Goal: Communication & Community: Answer question/provide support

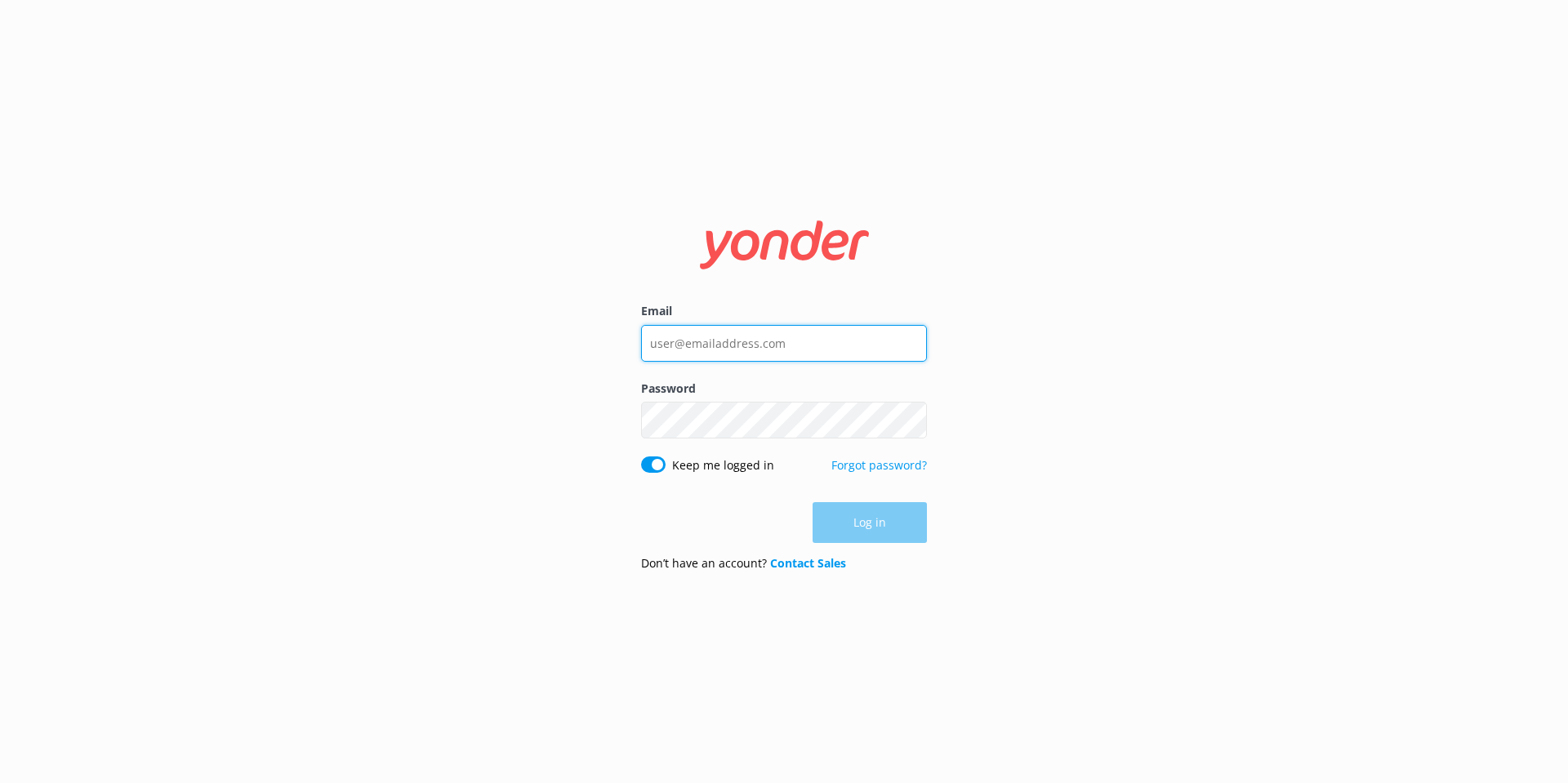
type input "[EMAIL_ADDRESS][DOMAIN_NAME]"
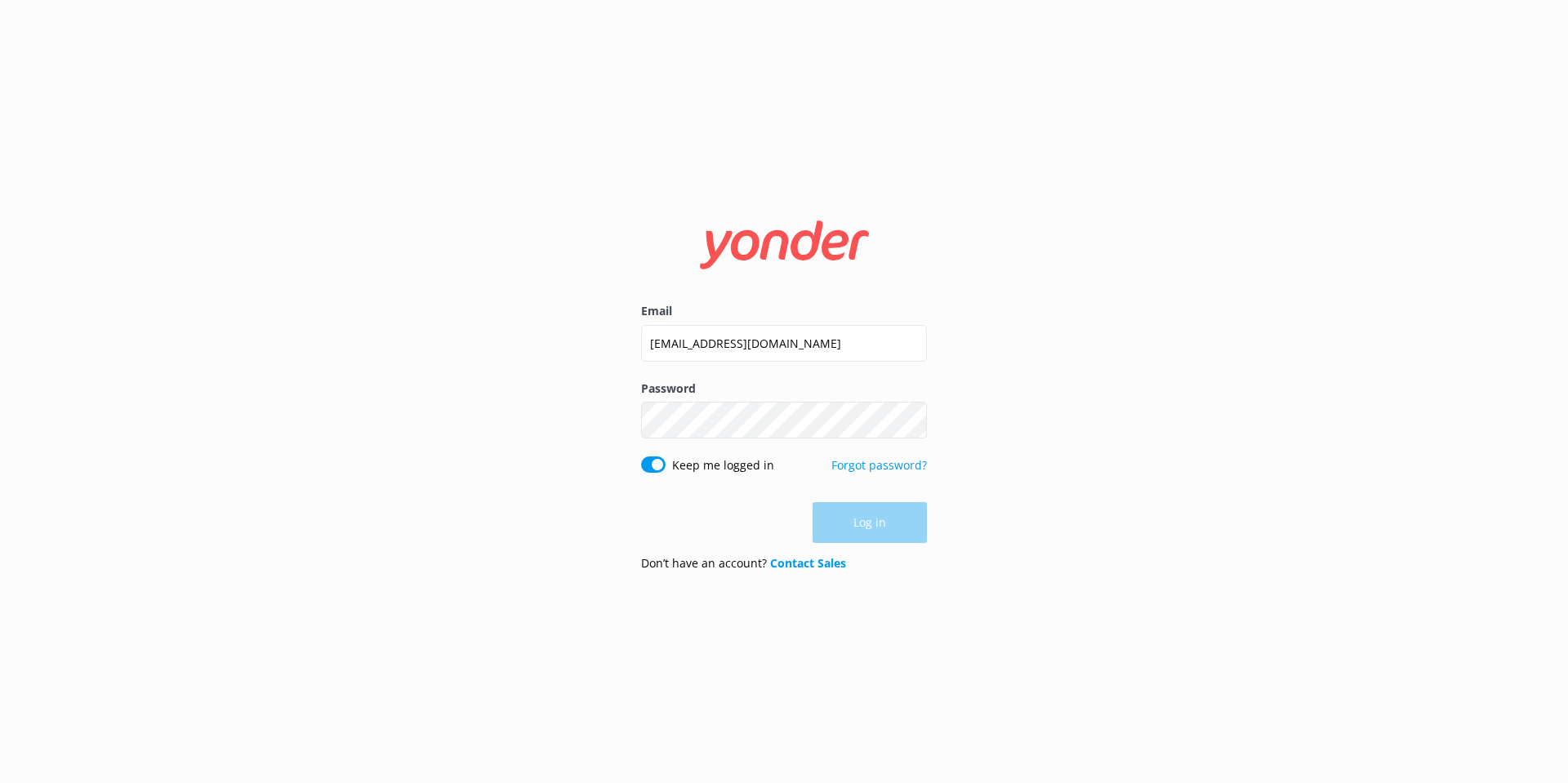
click at [880, 530] on div "Log in" at bounding box center [783, 522] width 286 height 41
click at [880, 530] on button "Log in" at bounding box center [869, 523] width 114 height 41
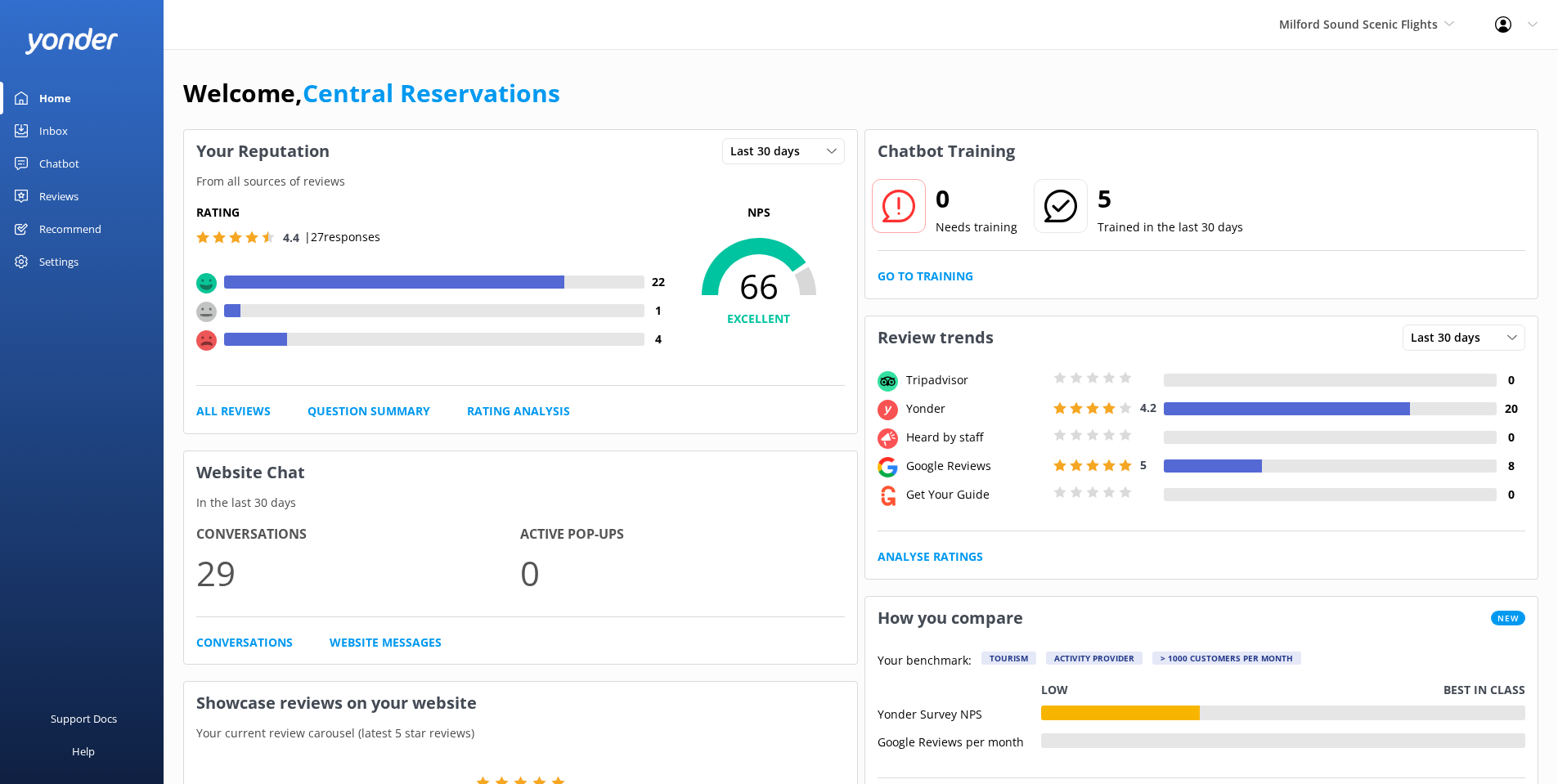
click at [1345, 36] on div "Milford Sound Scenic Flights [GEOGRAPHIC_DATA] Scenic Flights The Helicopter Li…" at bounding box center [1366, 25] width 216 height 49
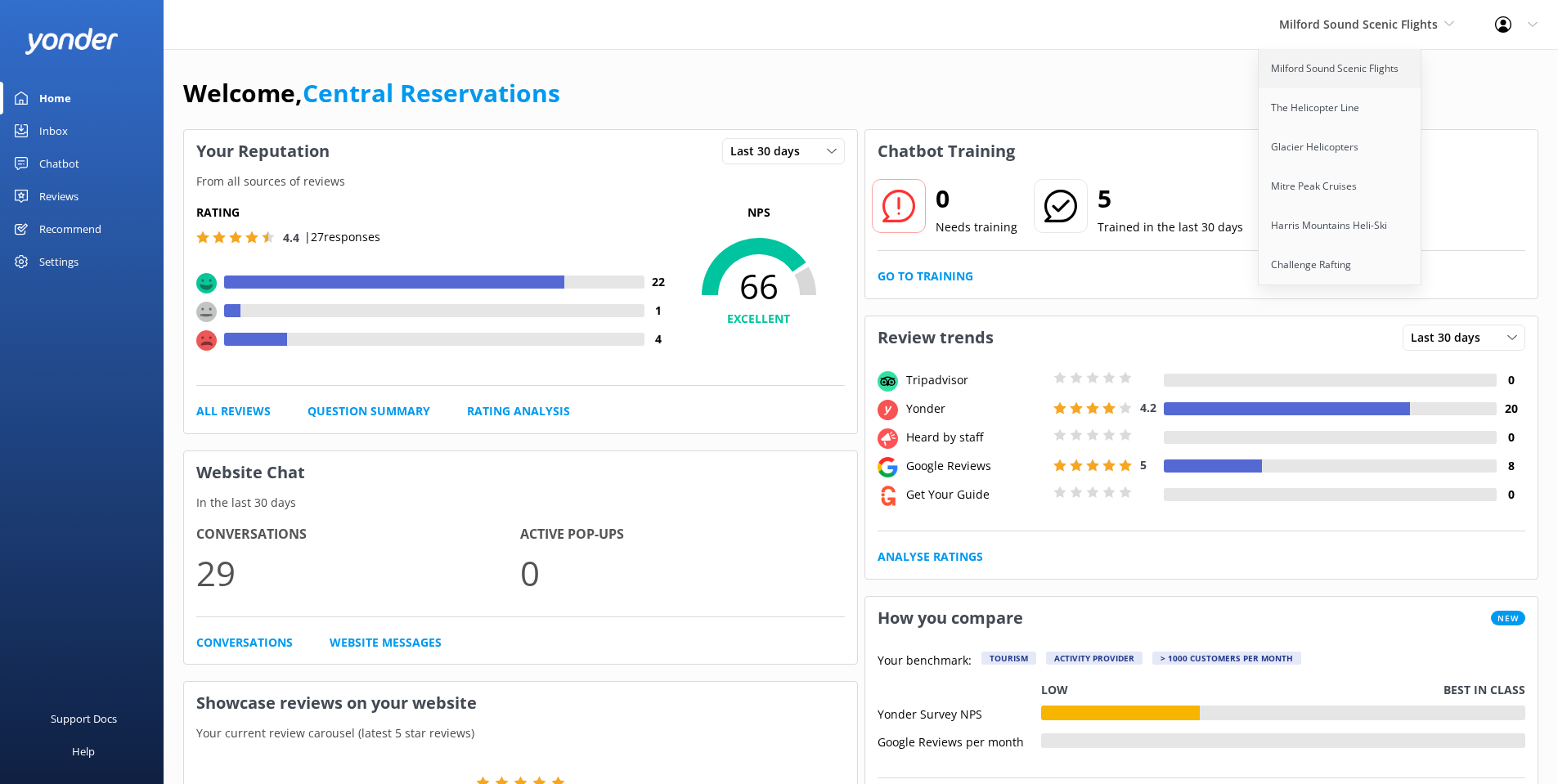
click at [1298, 60] on link "Milford Sound Scenic Flights" at bounding box center [1340, 69] width 163 height 40
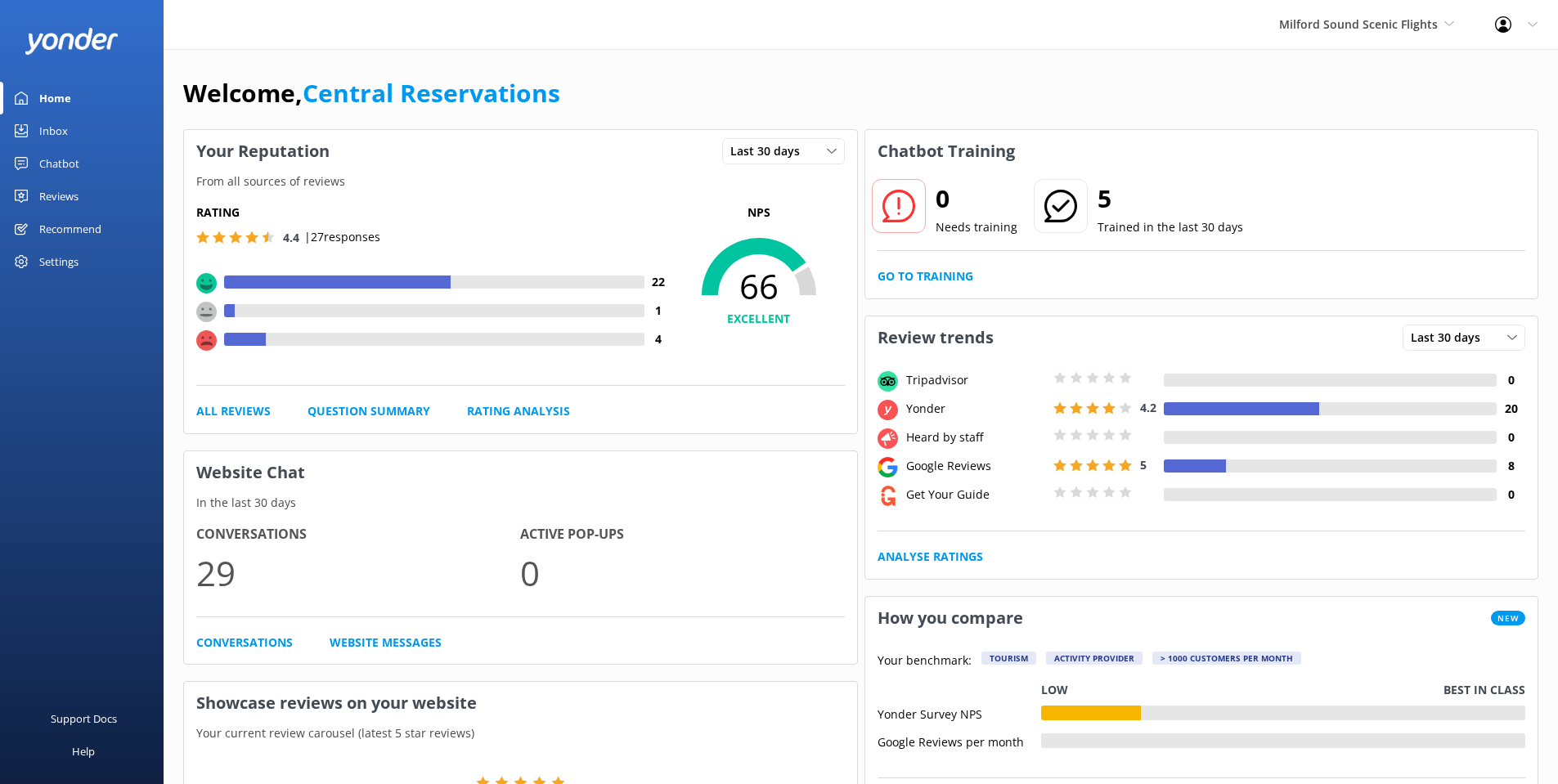
click at [64, 125] on div "Inbox" at bounding box center [54, 130] width 28 height 33
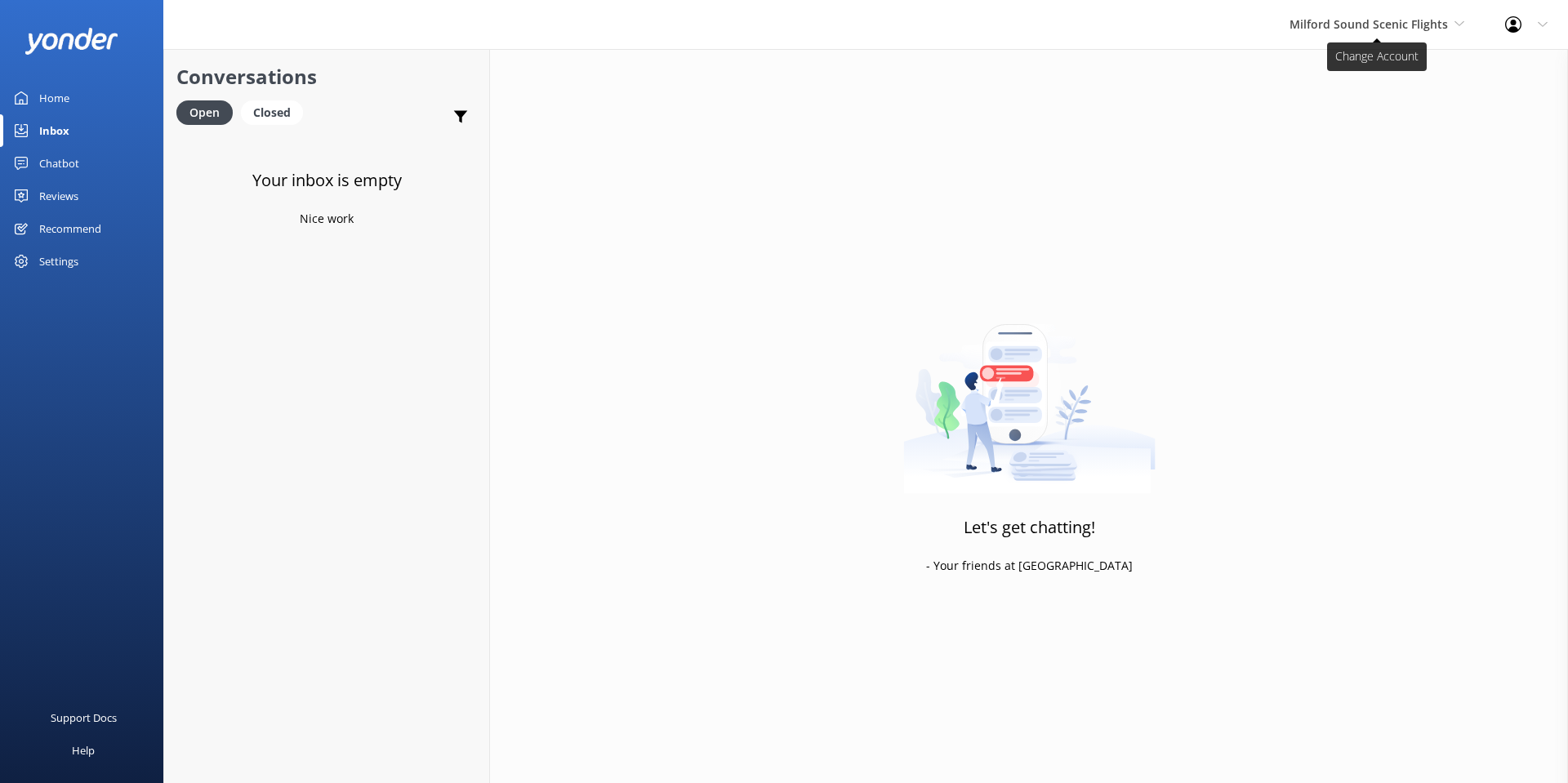
click at [1373, 26] on span "Milford Sound Scenic Flights" at bounding box center [1369, 24] width 158 height 15
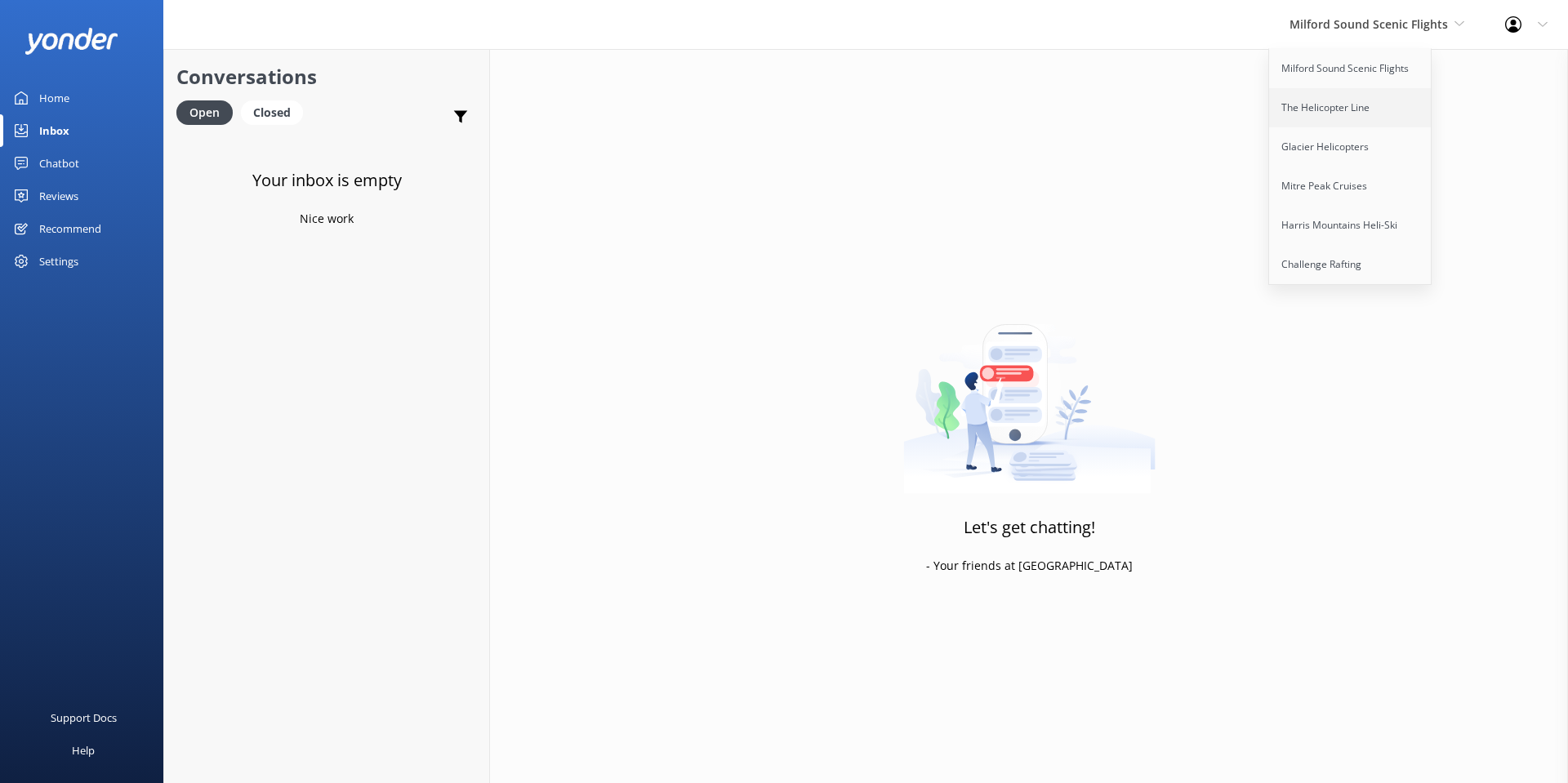
click at [1319, 106] on link "The Helicopter Line" at bounding box center [1350, 108] width 163 height 40
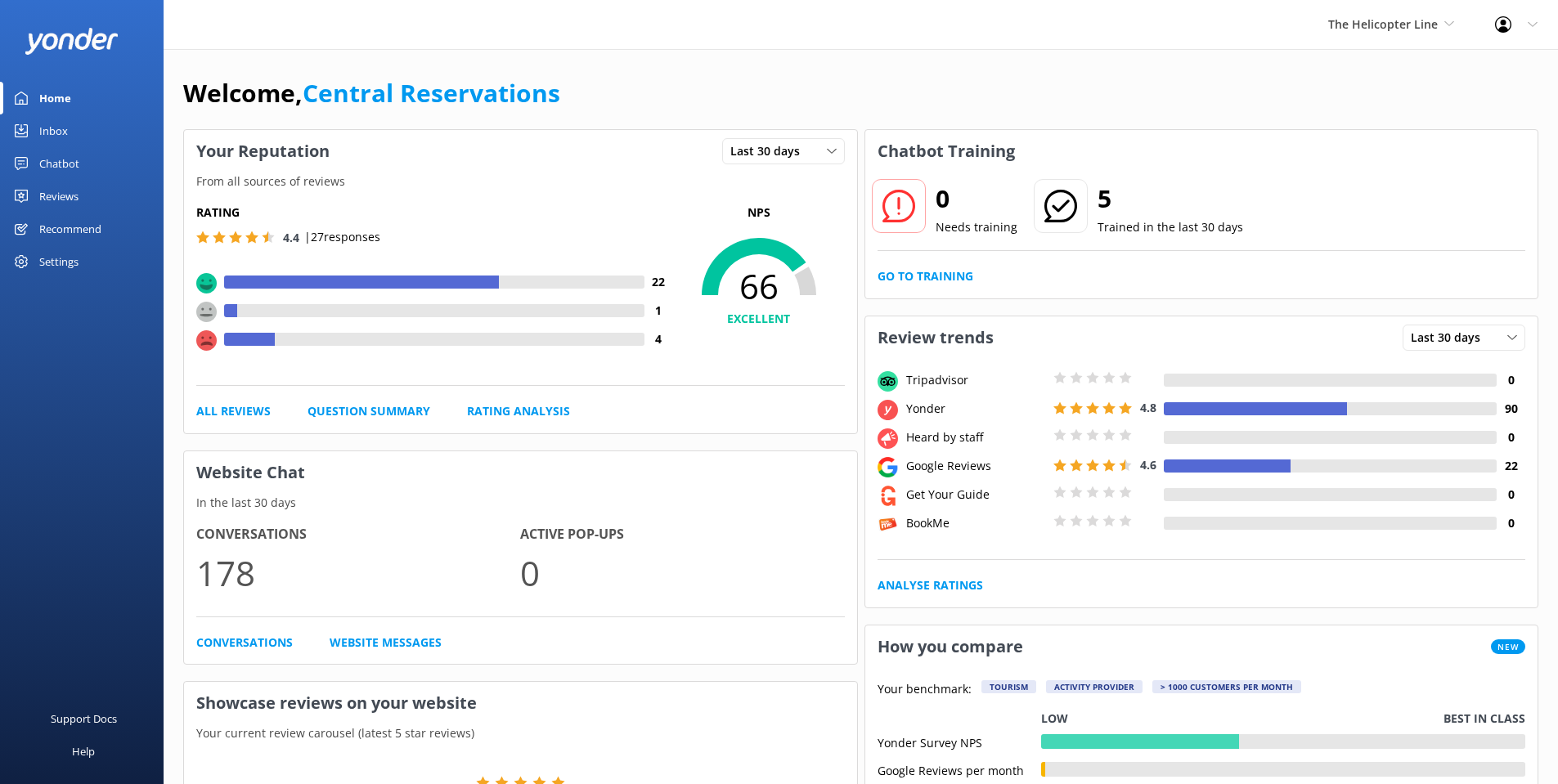
click at [70, 131] on link "Inbox" at bounding box center [81, 130] width 163 height 33
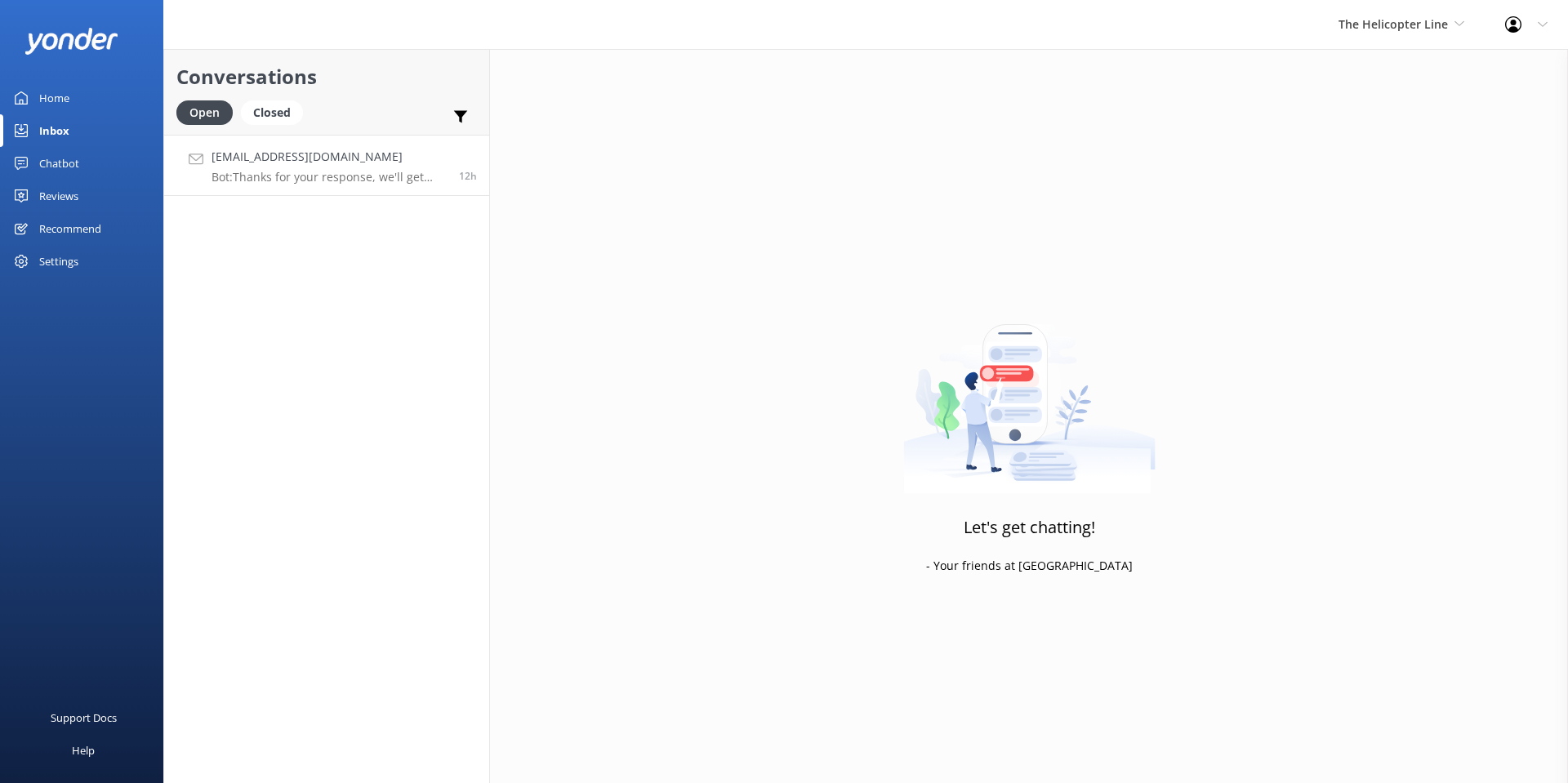
click at [321, 173] on p "Bot: Thanks for your response, we'll get back to you as soon as we can during o…" at bounding box center [329, 177] width 236 height 15
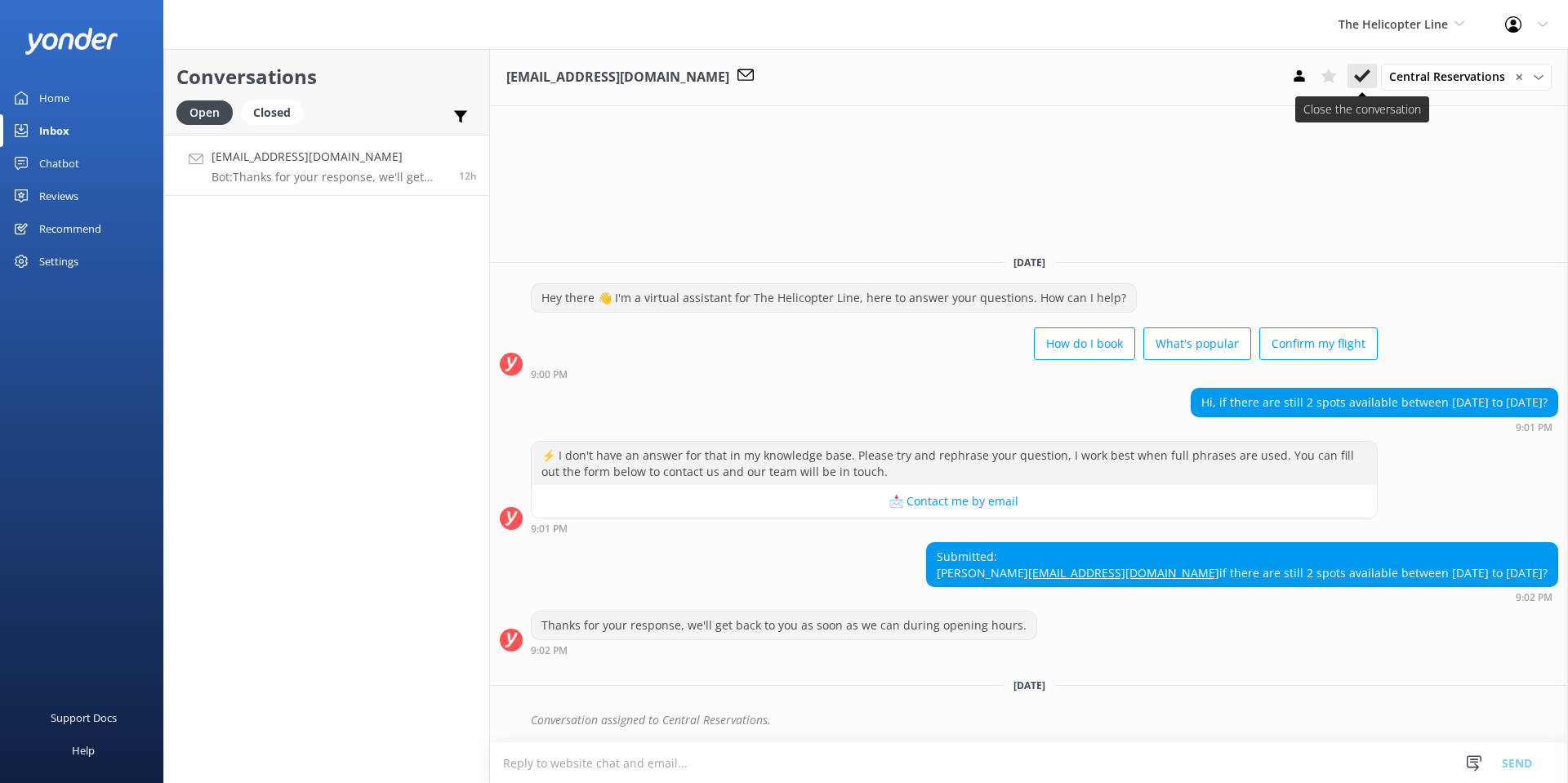
click at [1364, 76] on use at bounding box center [1362, 76] width 16 height 13
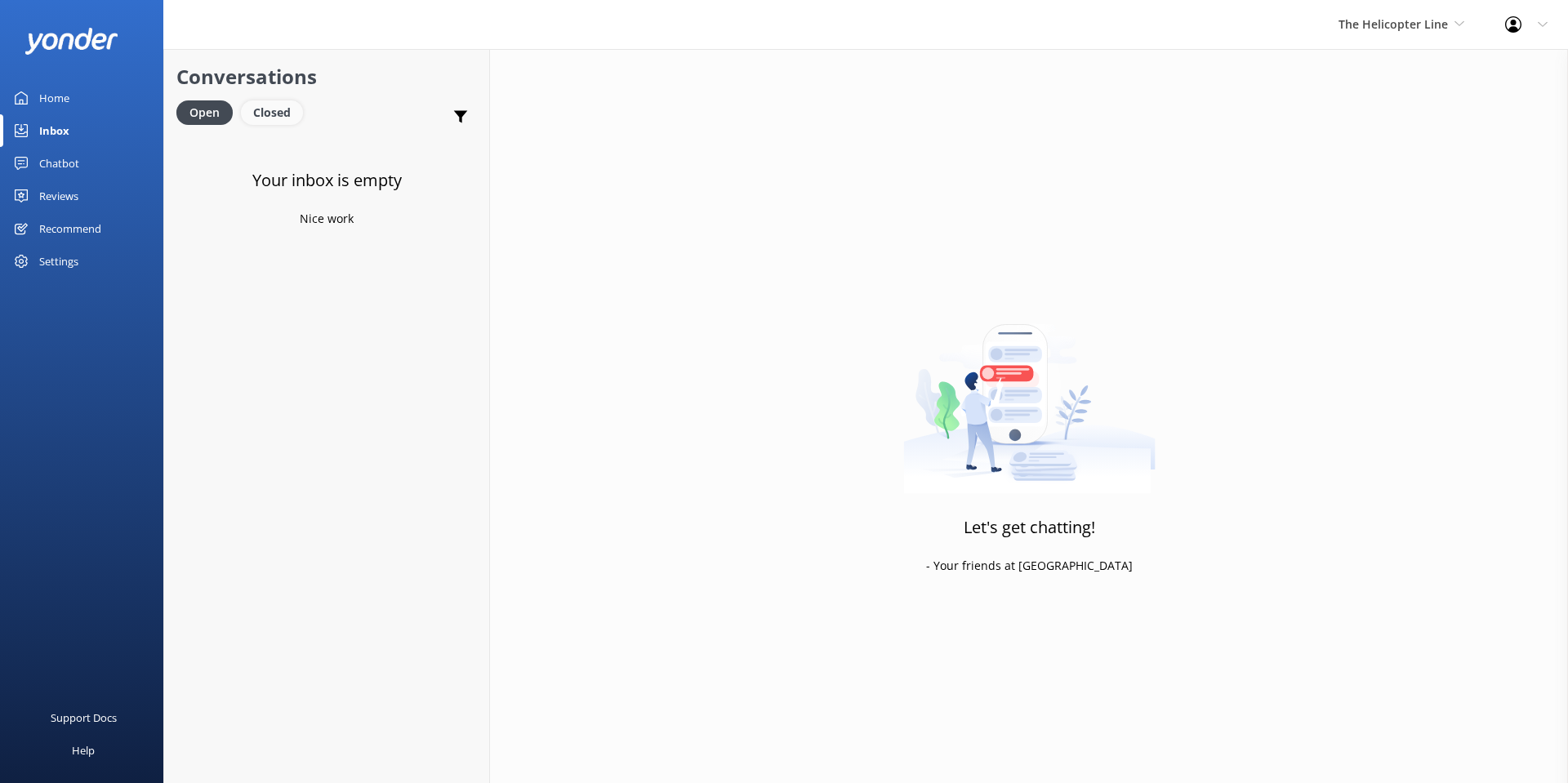
click at [263, 122] on div "Closed" at bounding box center [272, 113] width 62 height 24
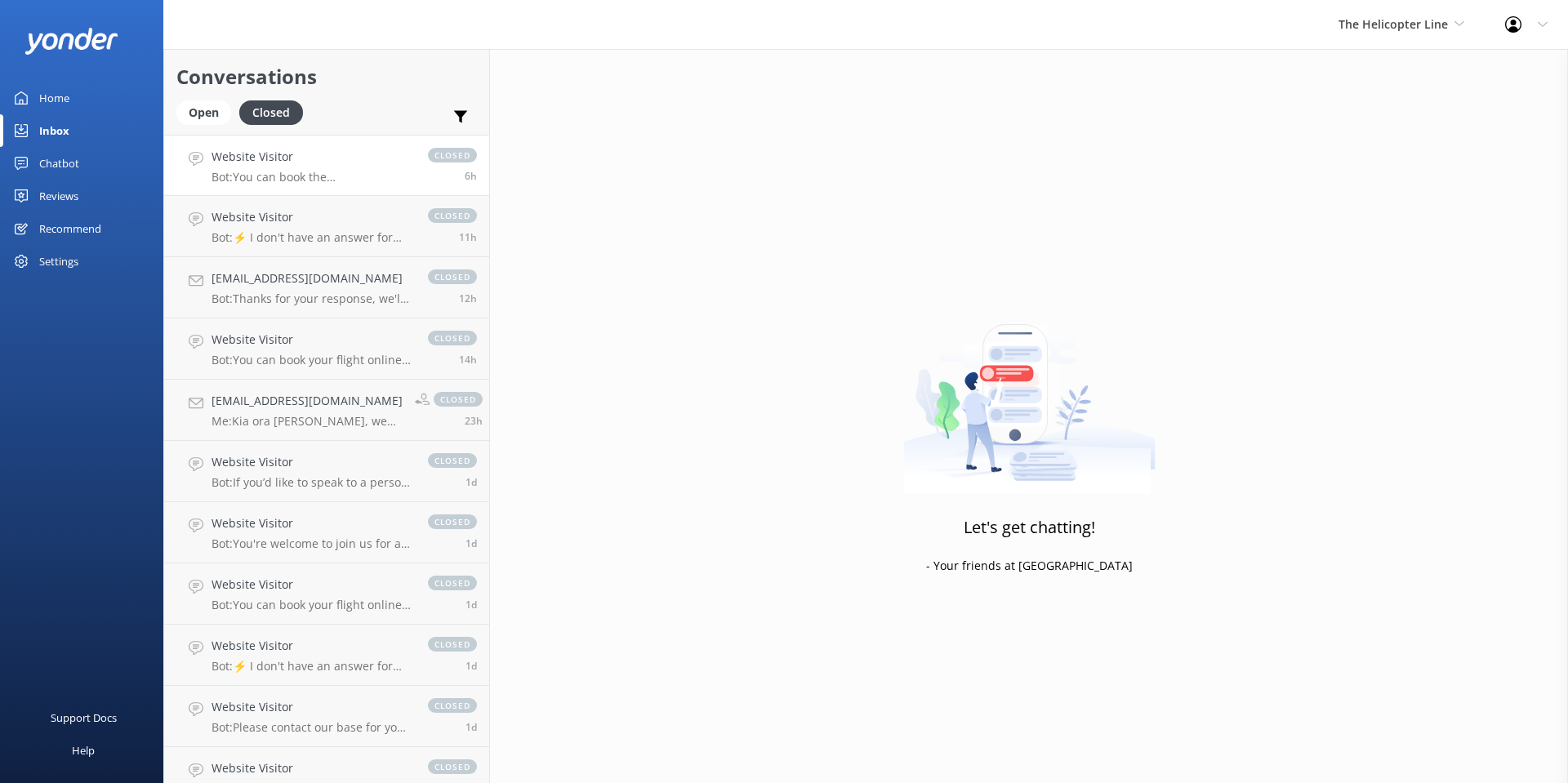
click at [339, 178] on p "Bot: You can book the [PERSON_NAME] [PERSON_NAME] Glacier Heli Hike online at […" at bounding box center [311, 177] width 200 height 15
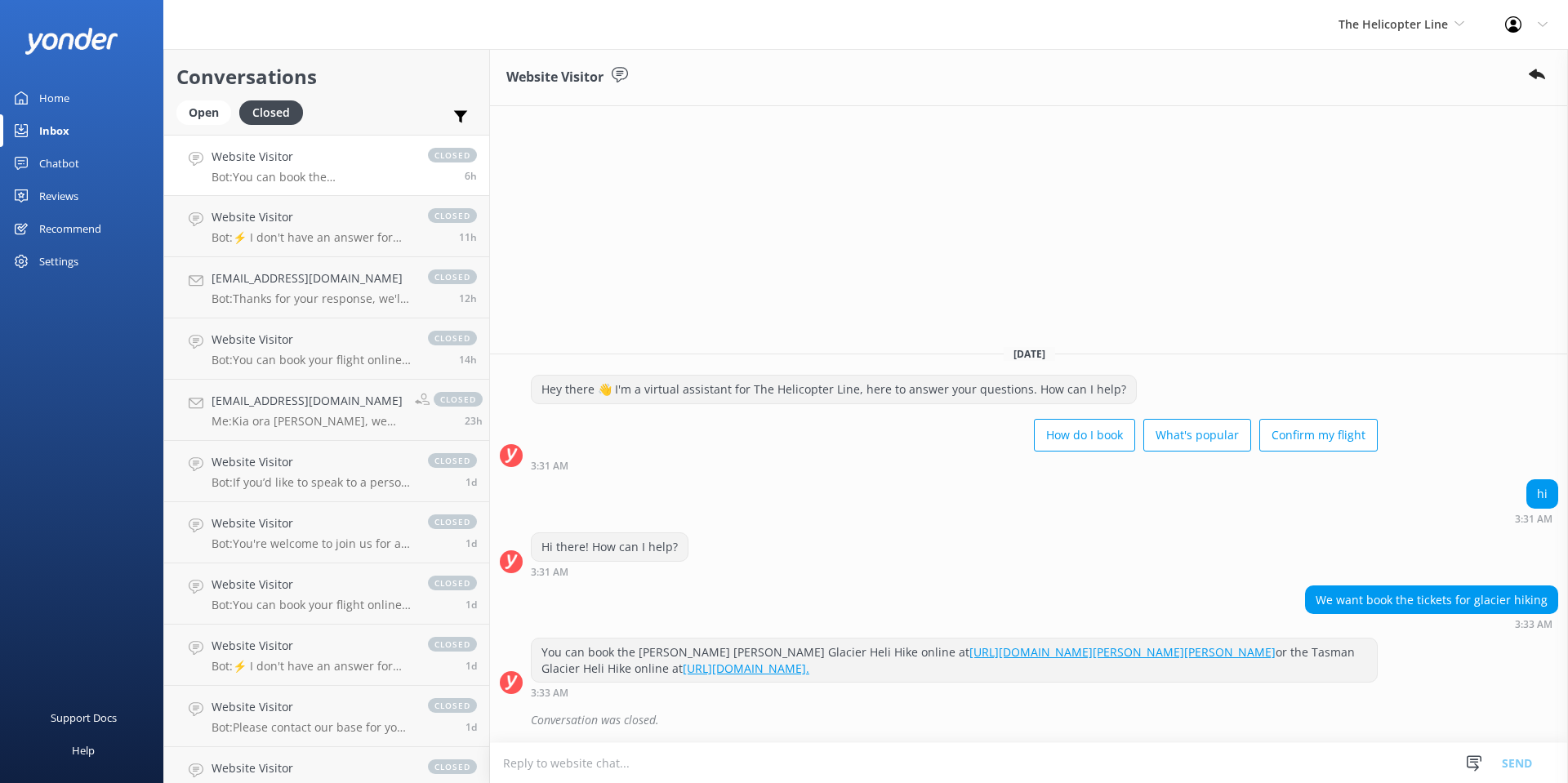
click at [335, 170] on p "Bot: You can book the [PERSON_NAME] [PERSON_NAME] Glacier Heli Hike online at […" at bounding box center [311, 177] width 200 height 15
click at [335, 220] on h4 "Website Visitor" at bounding box center [311, 217] width 200 height 18
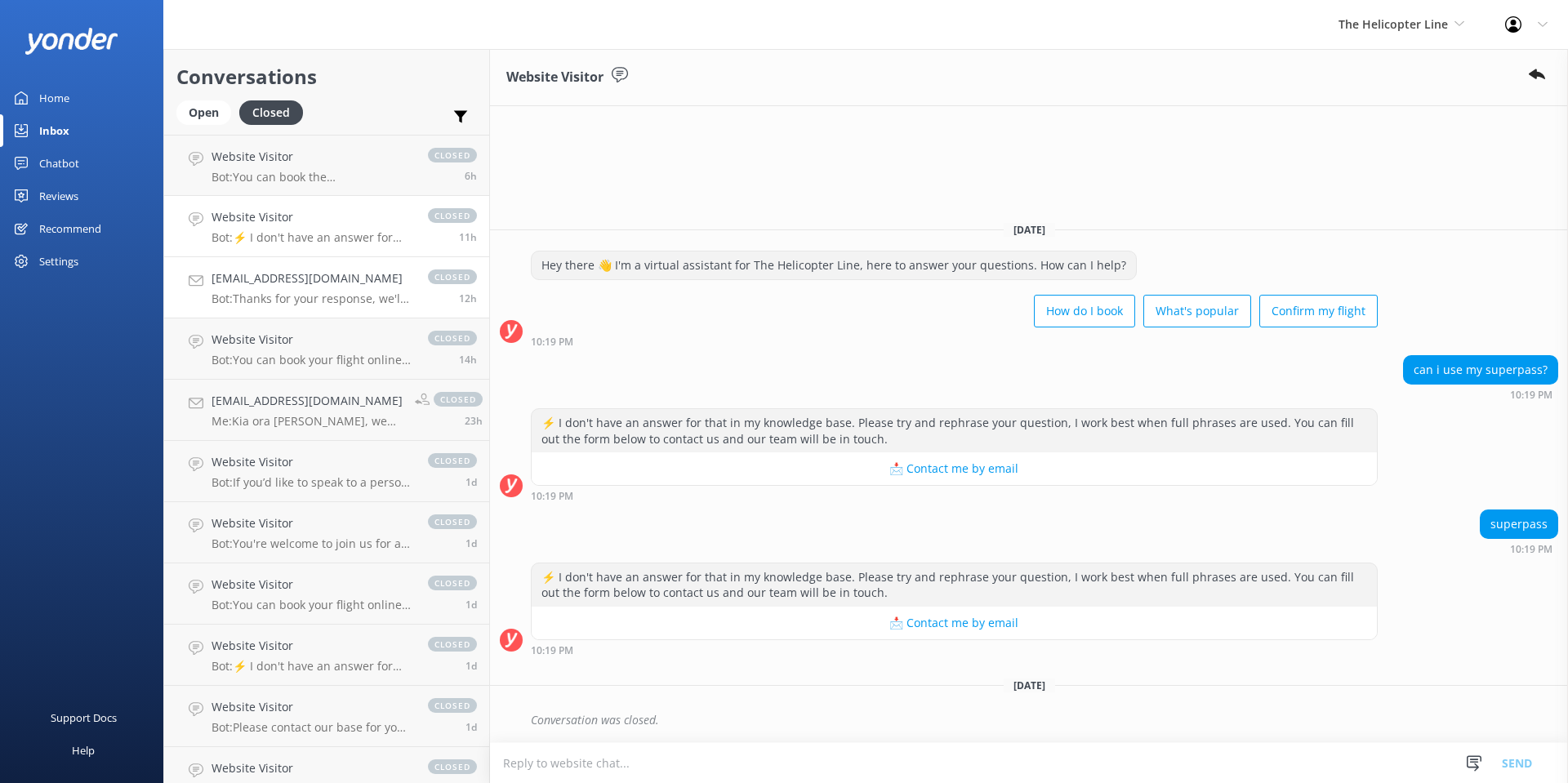
click at [336, 276] on h4 "[EMAIL_ADDRESS][DOMAIN_NAME]" at bounding box center [311, 278] width 200 height 18
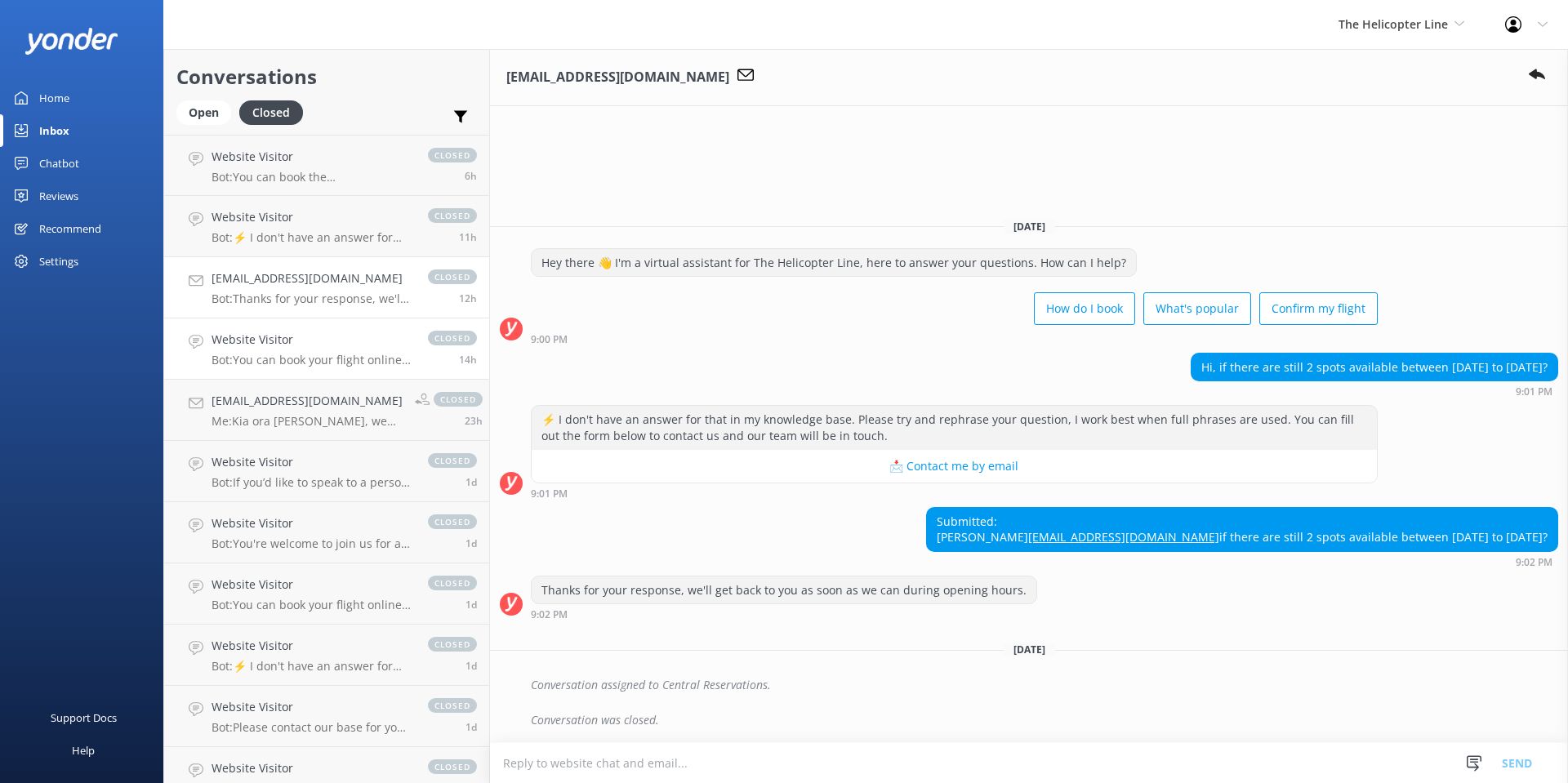
click at [347, 347] on h4 "Website Visitor" at bounding box center [311, 339] width 200 height 18
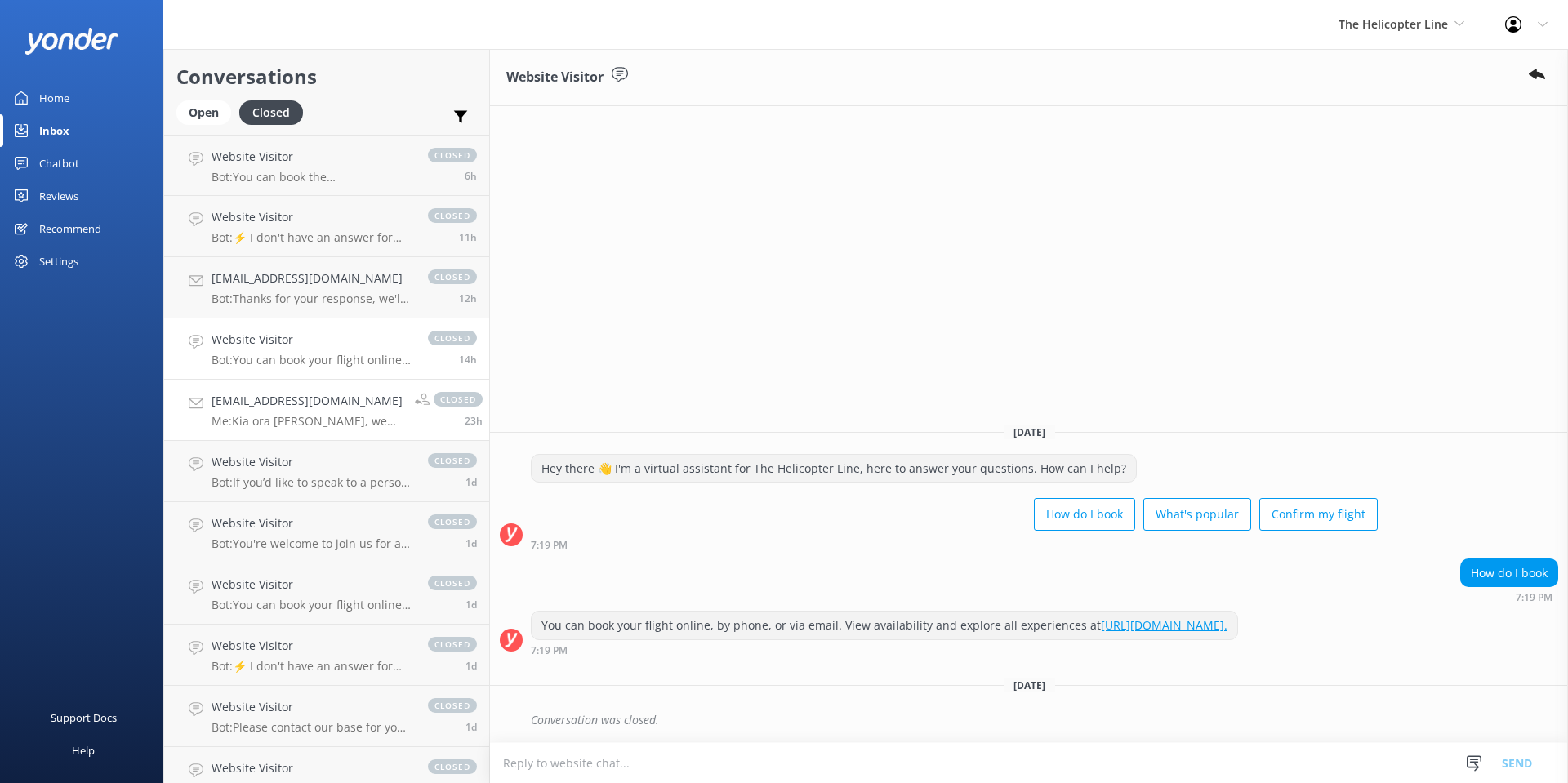
click at [340, 399] on h4 "[EMAIL_ADDRESS][DOMAIN_NAME]" at bounding box center [306, 400] width 191 height 18
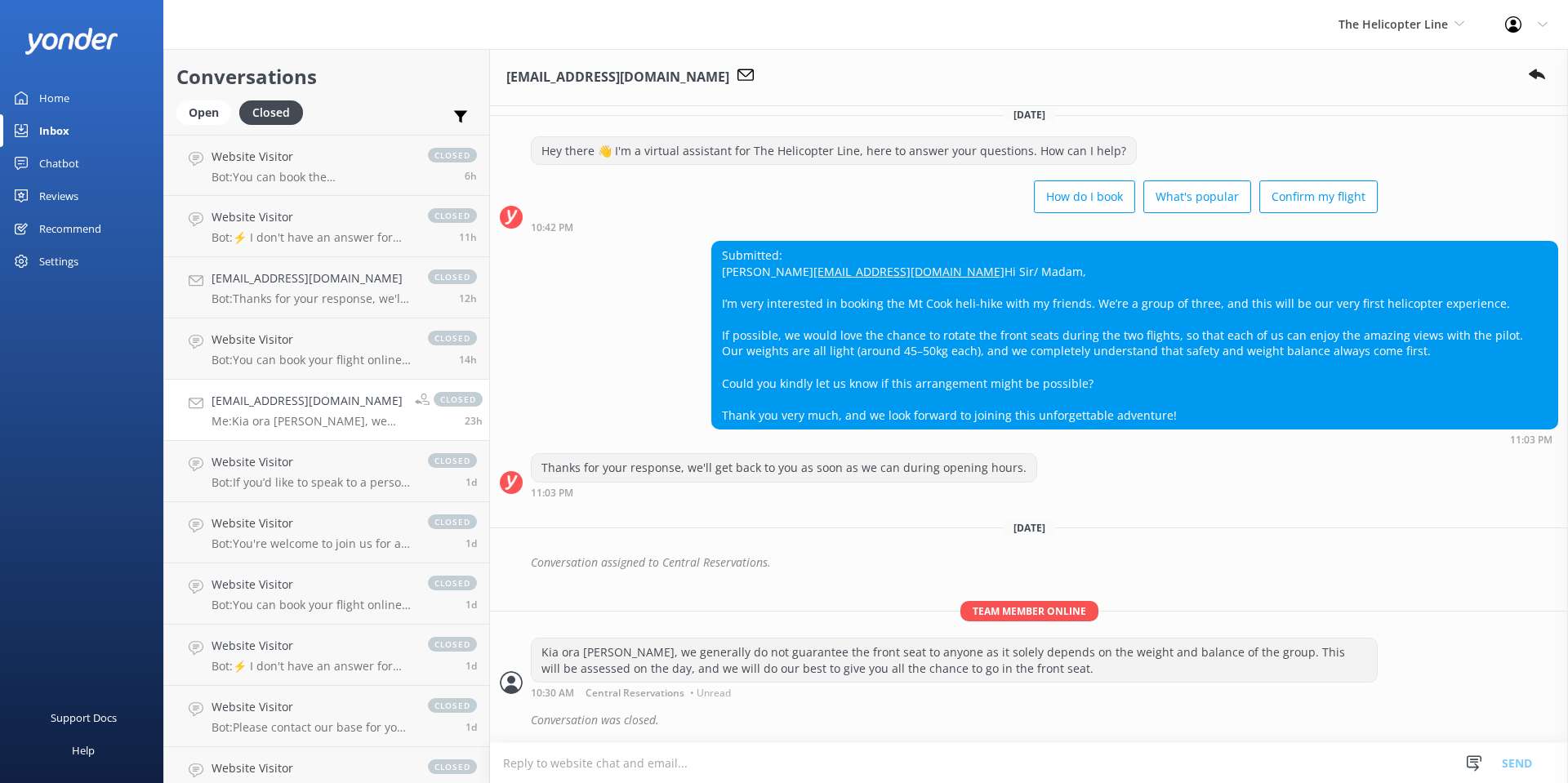
scroll to position [425, 0]
click at [314, 478] on p "Bot: If you’d like to speak to a person at The Helicopter Line, please choose w…" at bounding box center [311, 482] width 200 height 15
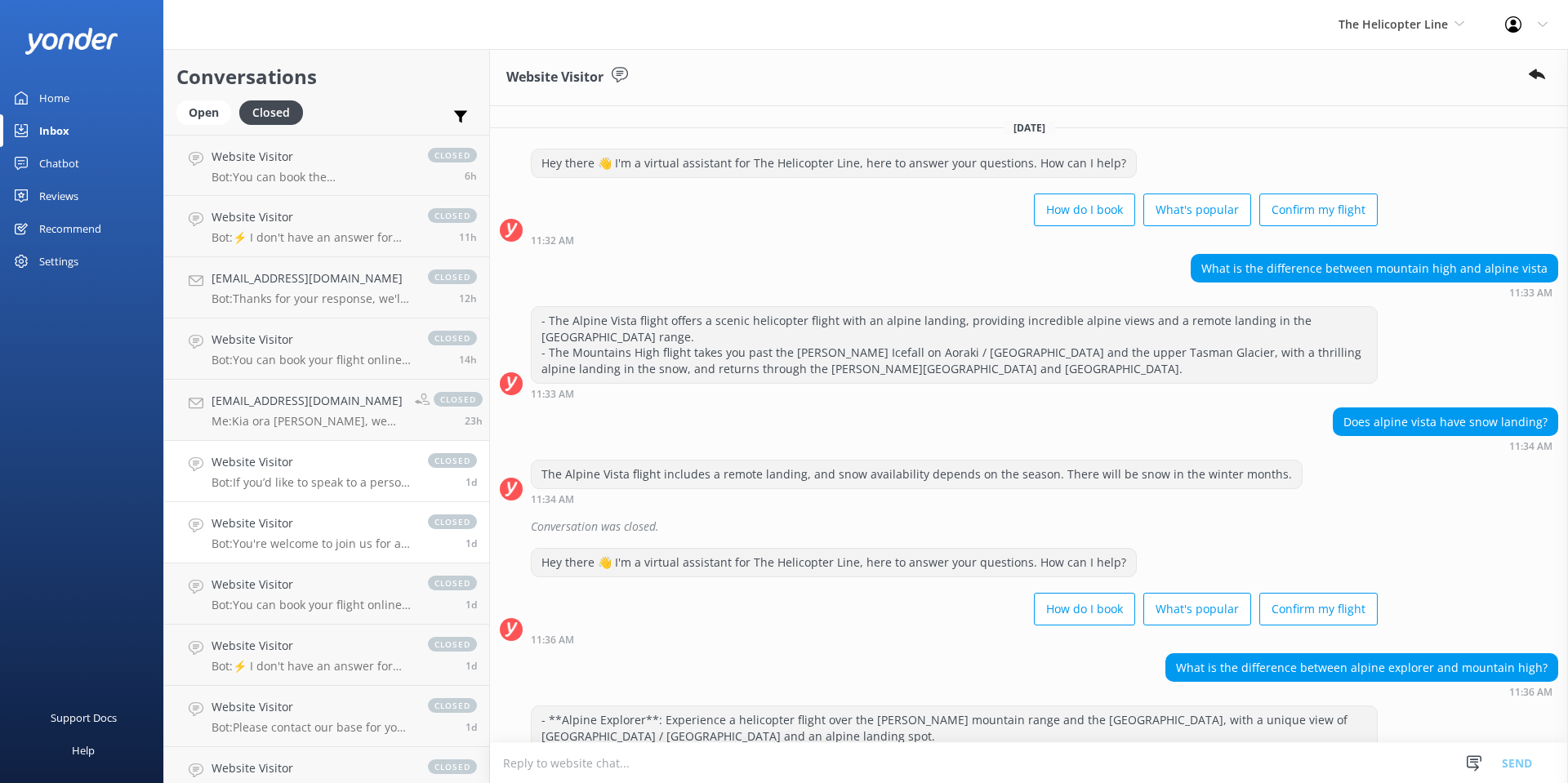
click at [280, 534] on div "Website Visitor Bot: You're welcome to join us for a scenic flight if you are p…" at bounding box center [311, 532] width 200 height 36
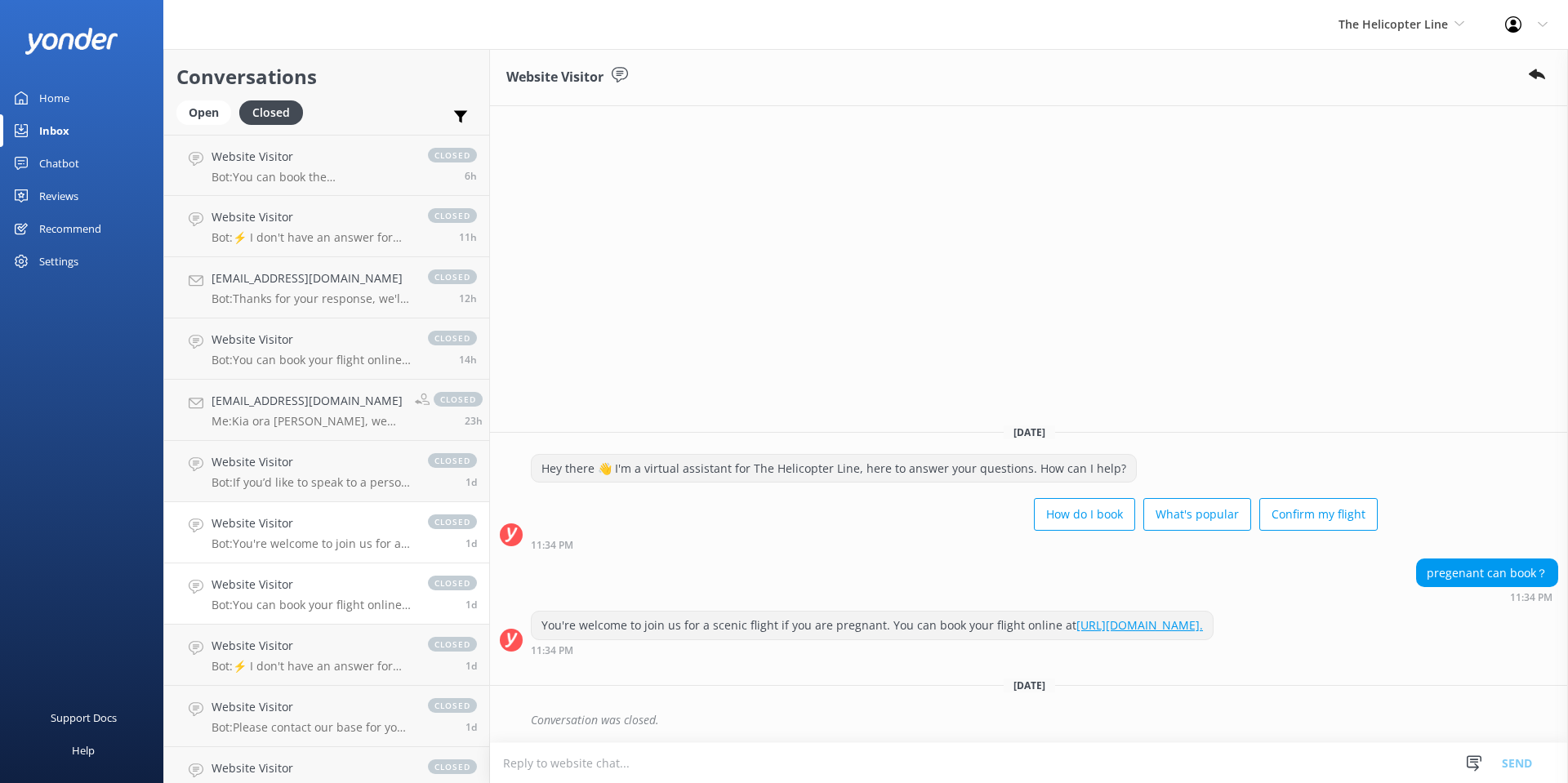
click at [331, 587] on h4 "Website Visitor" at bounding box center [311, 584] width 200 height 18
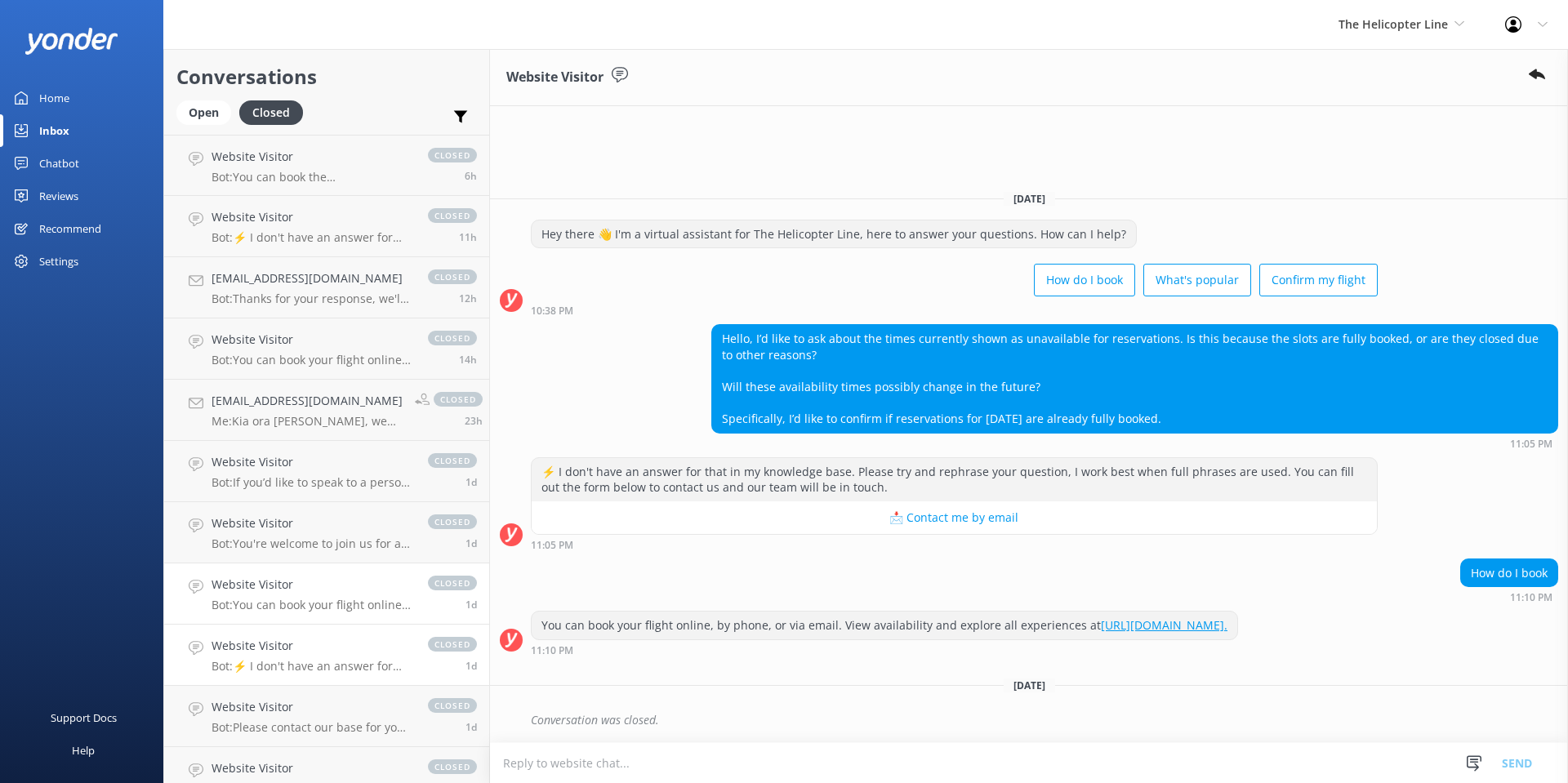
click at [294, 661] on p "Bot: ⚡ I don't have an answer for that in my knowledge base. Please try and rep…" at bounding box center [311, 666] width 200 height 15
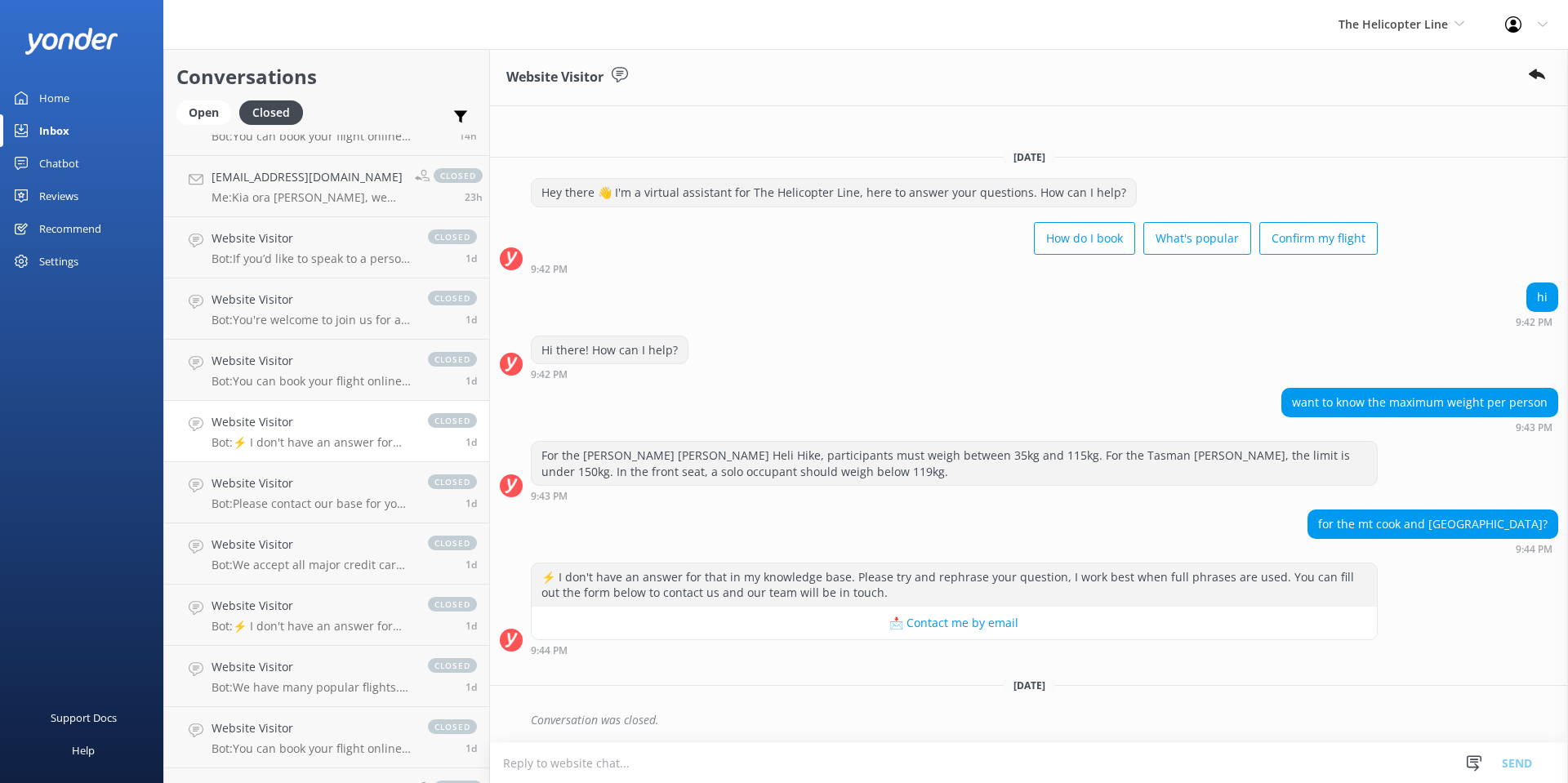
scroll to position [245, 0]
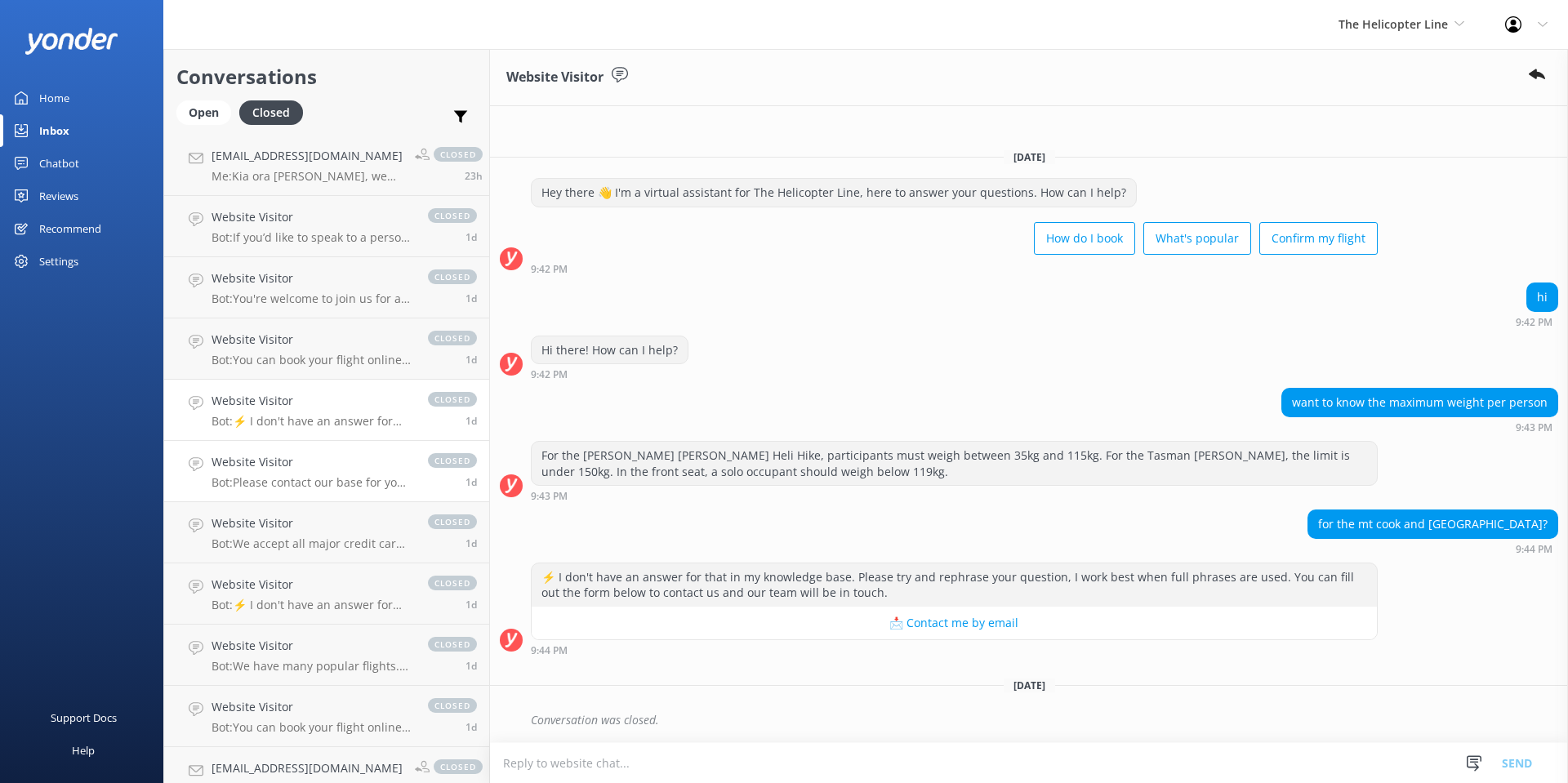
click at [303, 475] on p "Bot: Please contact our base for your pick-up time." at bounding box center [311, 482] width 200 height 15
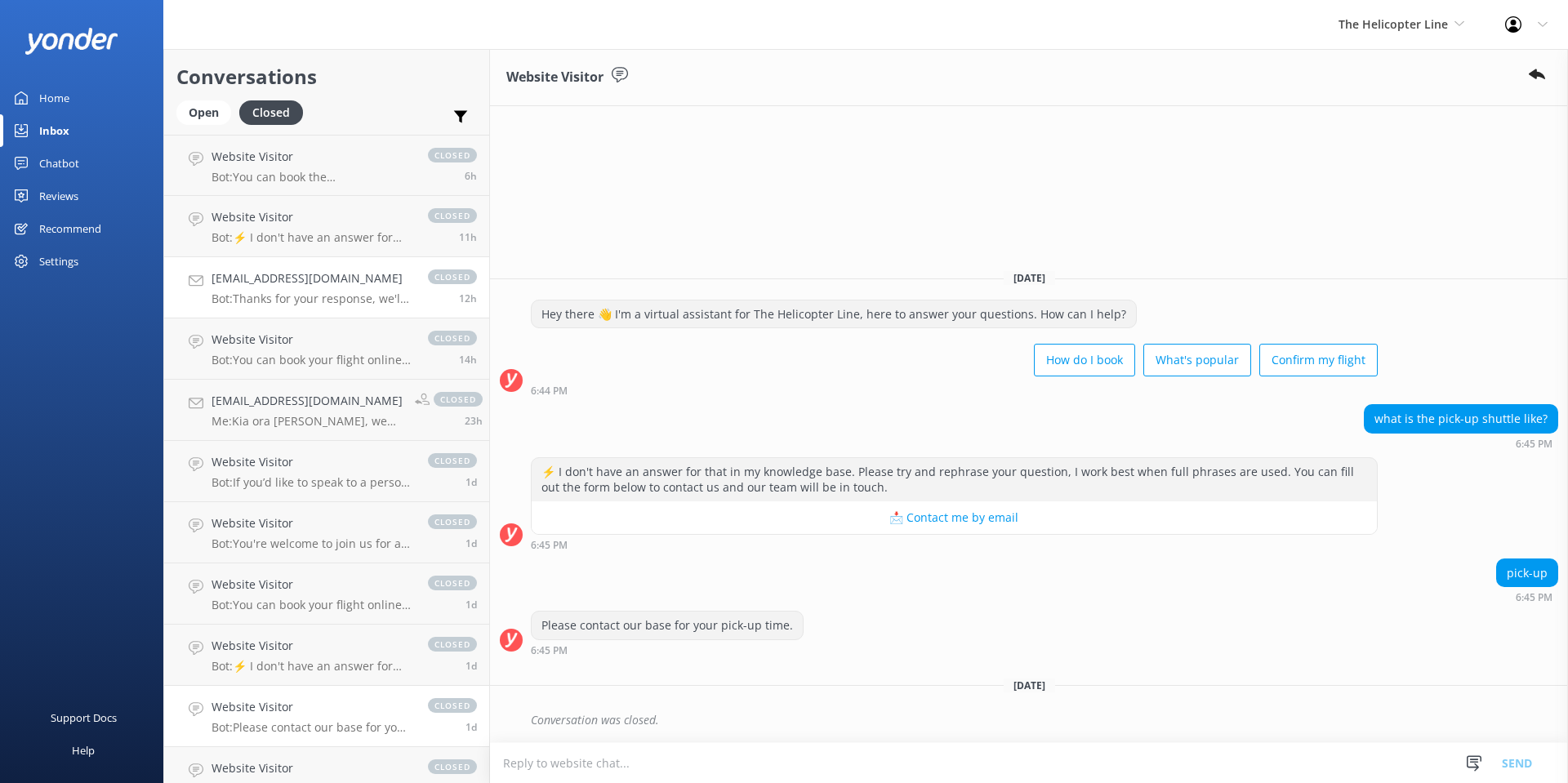
click at [311, 279] on h4 "[EMAIL_ADDRESS][DOMAIN_NAME]" at bounding box center [311, 278] width 200 height 18
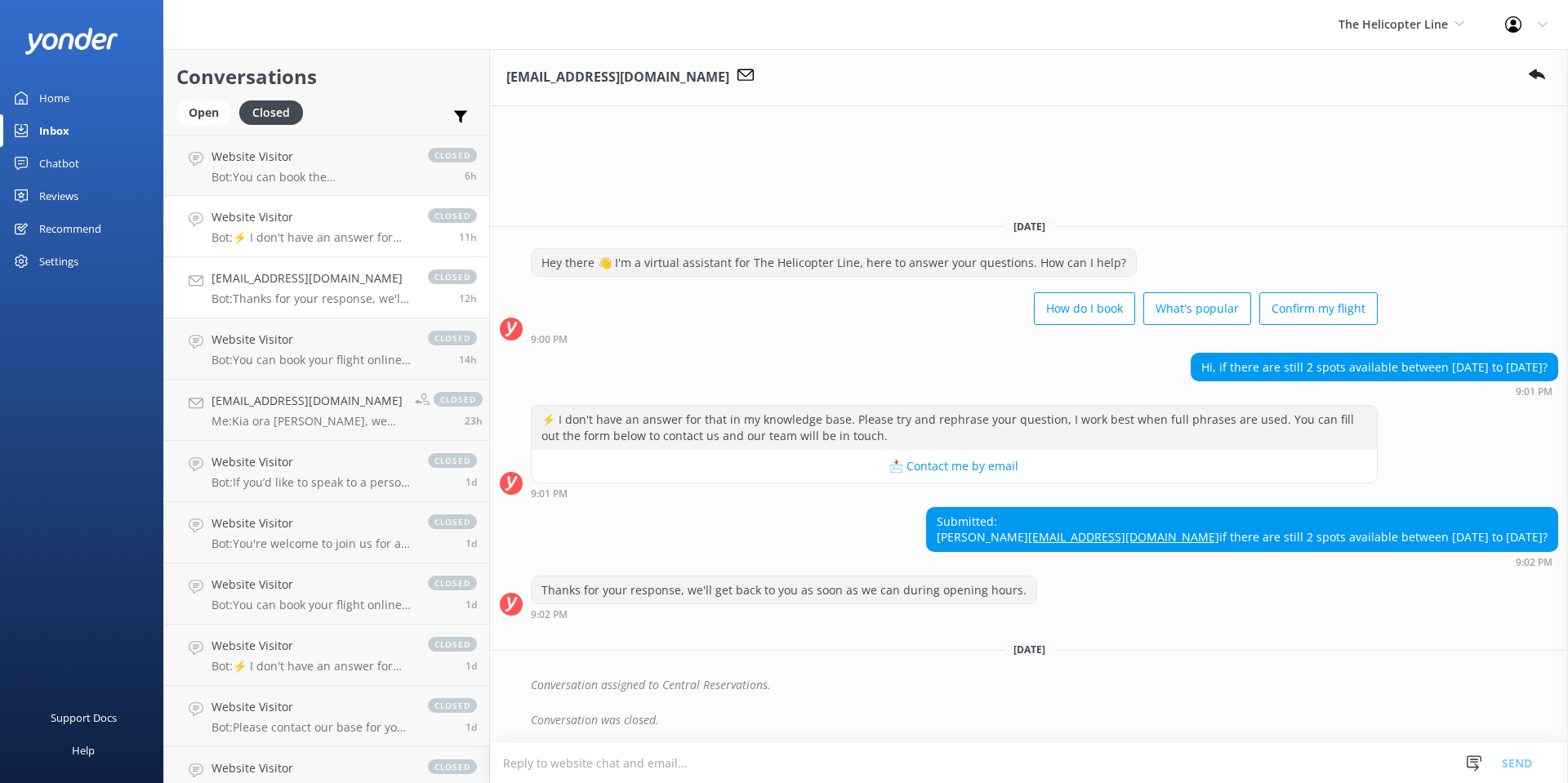
click at [335, 239] on p "Bot: ⚡ I don't have an answer for that in my knowledge base. Please try and rep…" at bounding box center [311, 237] width 200 height 15
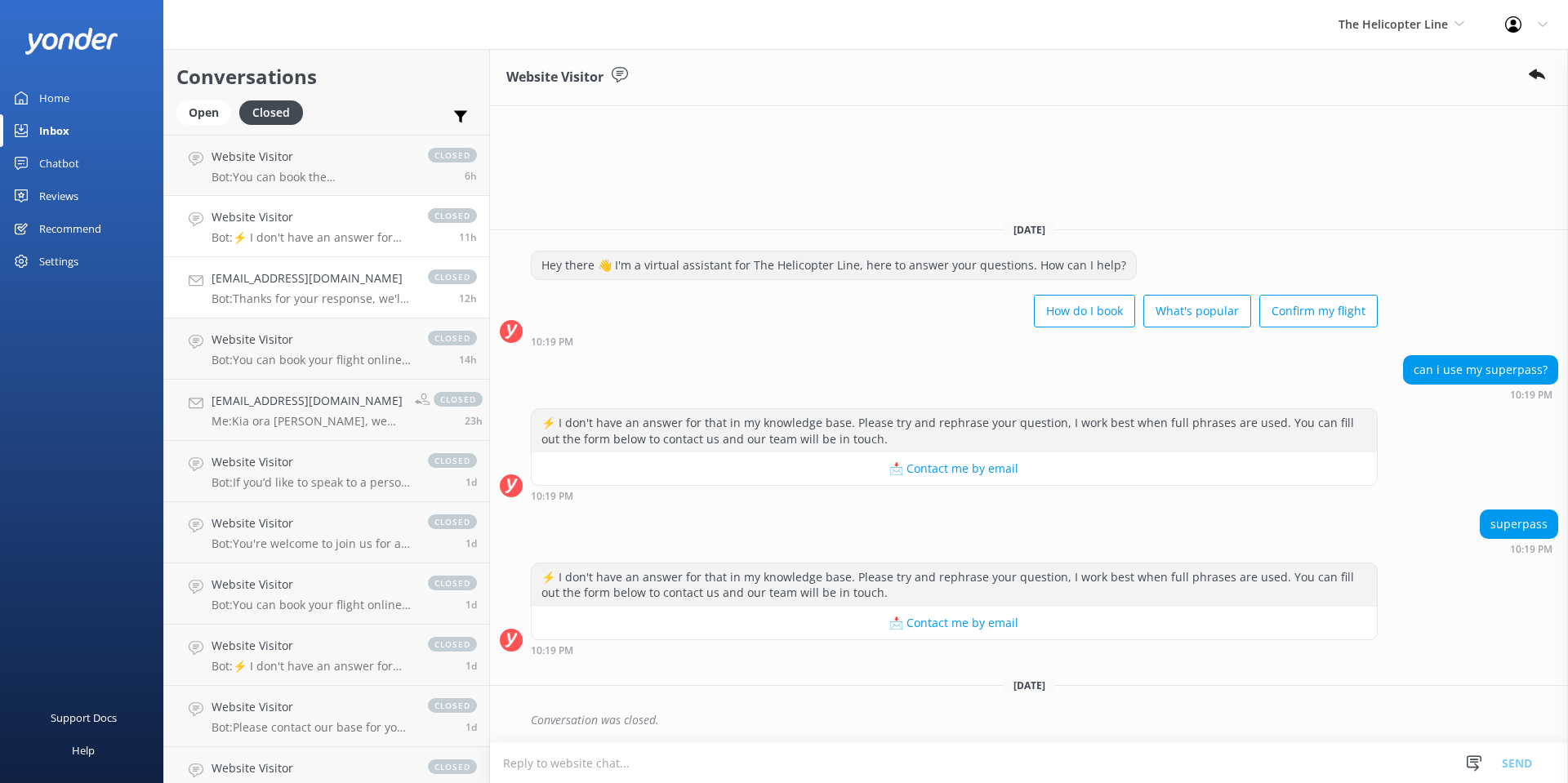
click at [330, 294] on p "Bot: Thanks for your response, we'll get back to you as soon as we can during o…" at bounding box center [311, 299] width 200 height 15
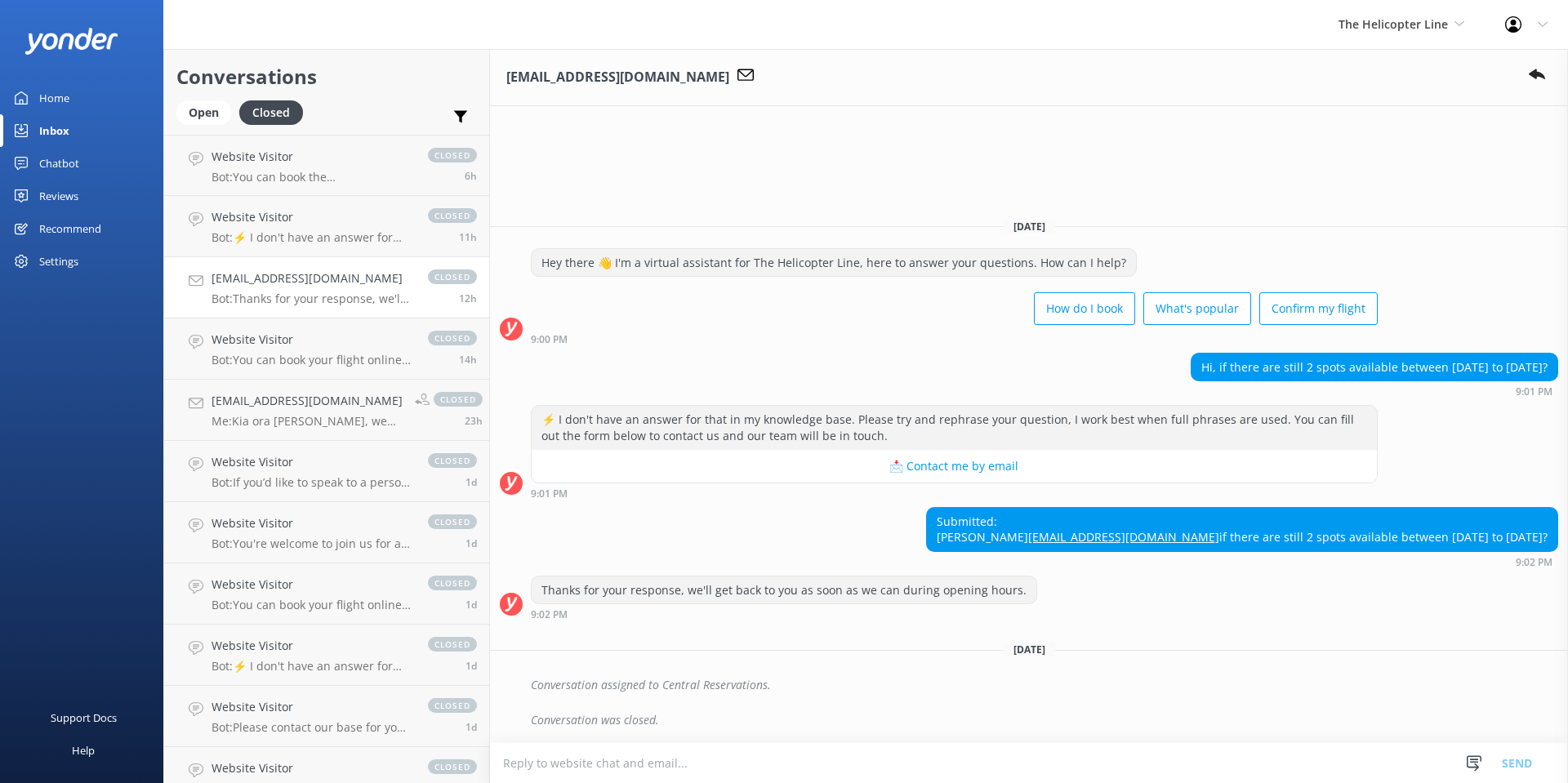
click at [1507, 20] on icon at bounding box center [1512, 24] width 16 height 16
click at [1283, 88] on div "[EMAIL_ADDRESS][DOMAIN_NAME]" at bounding box center [1029, 77] width 1078 height 57
click at [643, 62] on div "[EMAIL_ADDRESS][DOMAIN_NAME]" at bounding box center [1029, 77] width 1078 height 57
click at [655, 75] on div "[EMAIL_ADDRESS][DOMAIN_NAME]" at bounding box center [633, 77] width 255 height 22
click at [678, 77] on div "[EMAIL_ADDRESS][DOMAIN_NAME]" at bounding box center [633, 77] width 255 height 22
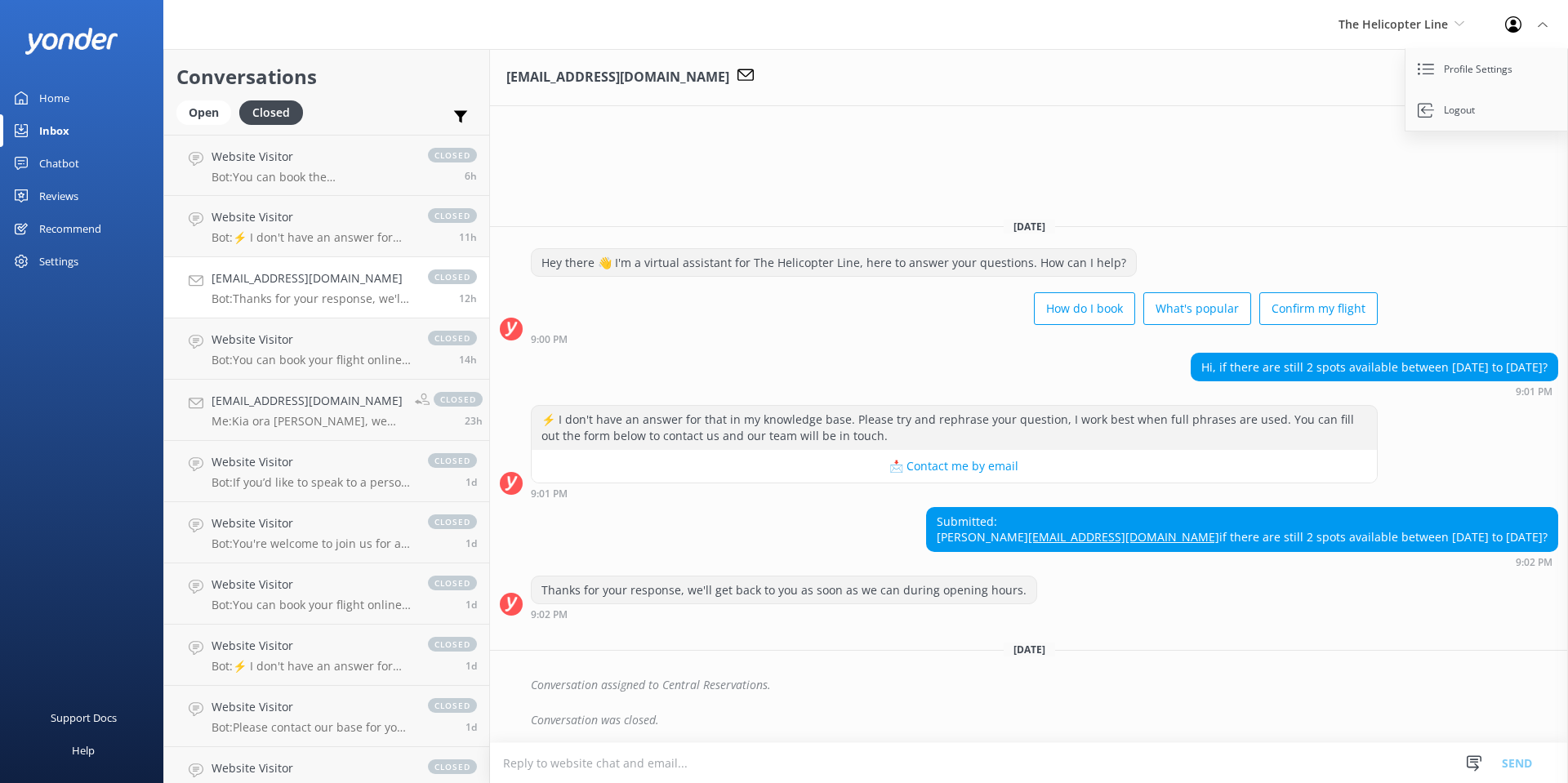
click at [1178, 125] on div "[EMAIL_ADDRESS][DOMAIN_NAME] [DATE] Hey there 👋 I'm a virtual assistant for The…" at bounding box center [1029, 416] width 1078 height 734
click at [1284, 76] on div "[EMAIL_ADDRESS][DOMAIN_NAME]" at bounding box center [1029, 77] width 1078 height 57
click at [1376, 22] on span "The Helicopter Line" at bounding box center [1394, 24] width 109 height 15
click at [1219, 68] on div "[EMAIL_ADDRESS][DOMAIN_NAME]" at bounding box center [1029, 77] width 1078 height 57
click at [1177, 119] on div "[EMAIL_ADDRESS][DOMAIN_NAME] [DATE] Hey there 👋 I'm a virtual assistant for The…" at bounding box center [1029, 416] width 1078 height 734
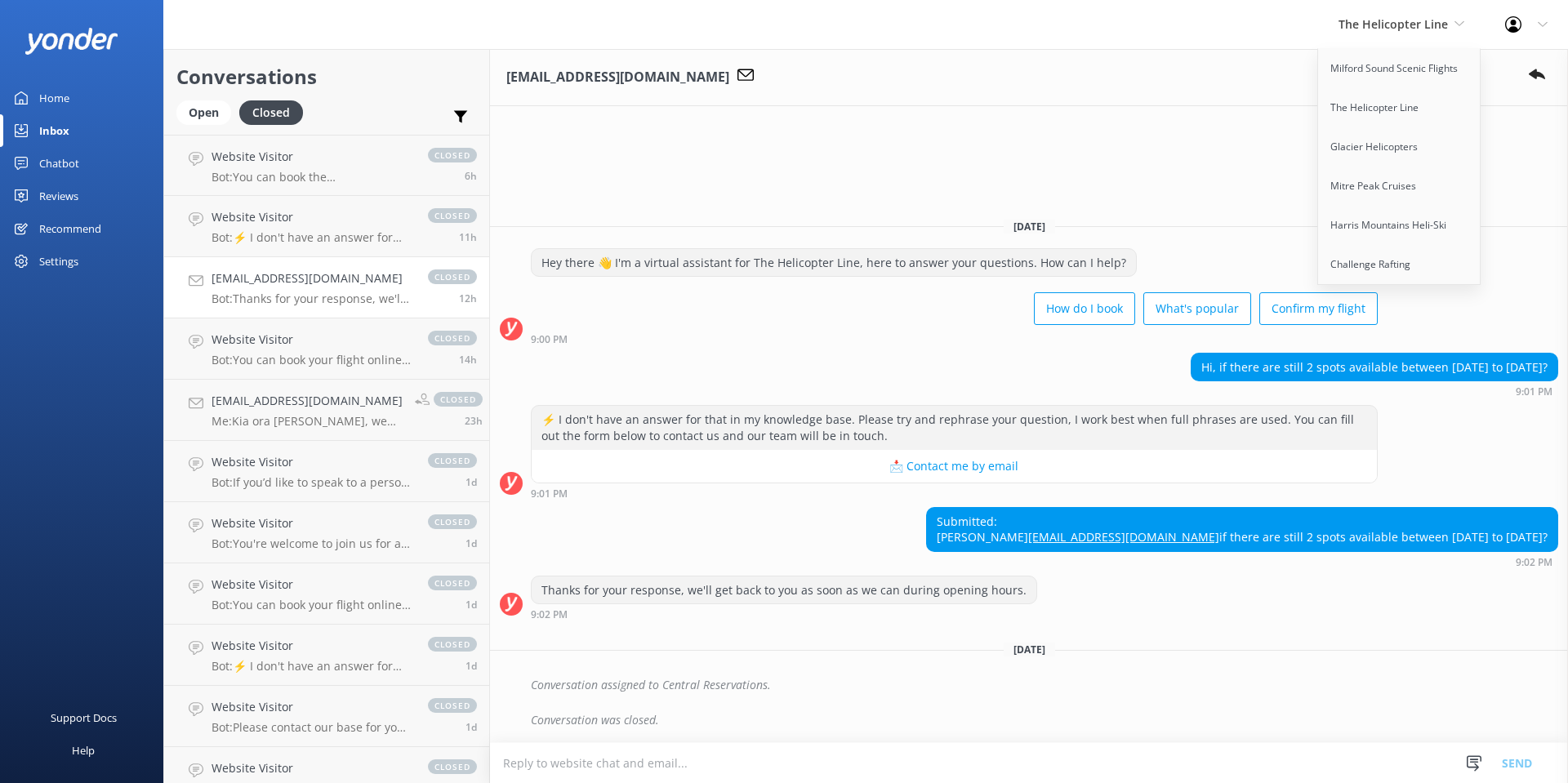
click at [1259, 406] on div "⚡ I don't have an answer for that in my knowledge base. Please try and rephrase…" at bounding box center [954, 428] width 845 height 43
click at [737, 595] on div "Thanks for your response, we'll get back to you as soon as we can during openin…" at bounding box center [784, 590] width 505 height 27
click at [1245, 37] on div "The Helicopter Line Milford Sound Scenic Flights The Helicopter Line Glacier He…" at bounding box center [784, 24] width 1568 height 49
click at [662, 83] on div "[EMAIL_ADDRESS][DOMAIN_NAME]" at bounding box center [633, 77] width 255 height 22
click at [738, 73] on icon at bounding box center [745, 74] width 16 height 16
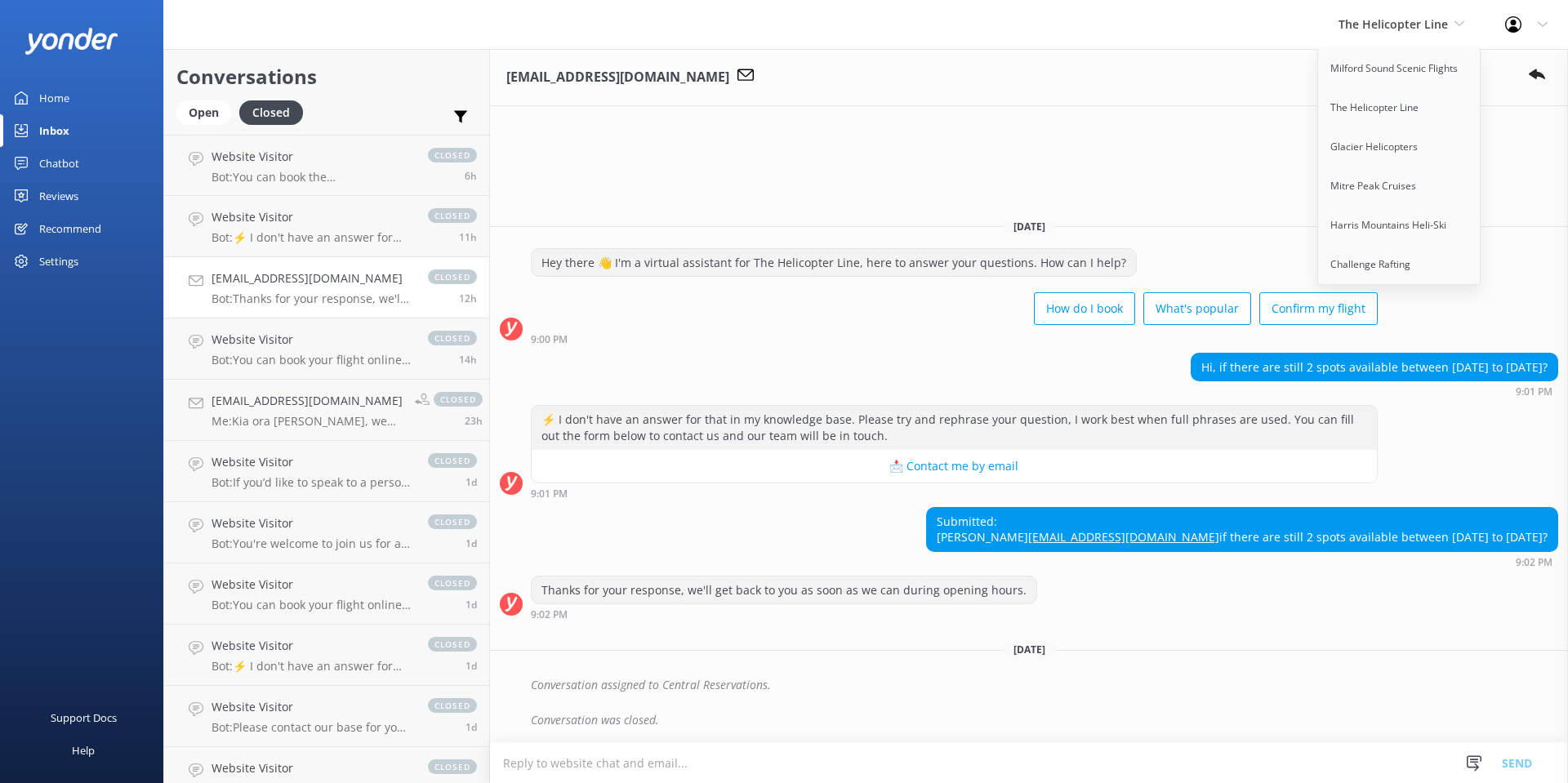
click at [1245, 125] on div "[EMAIL_ADDRESS][DOMAIN_NAME] [DATE] Hey there 👋 I'm a virtual assistant for The…" at bounding box center [1029, 416] width 1078 height 734
click at [1442, 28] on span "The Helicopter Line" at bounding box center [1394, 24] width 109 height 15
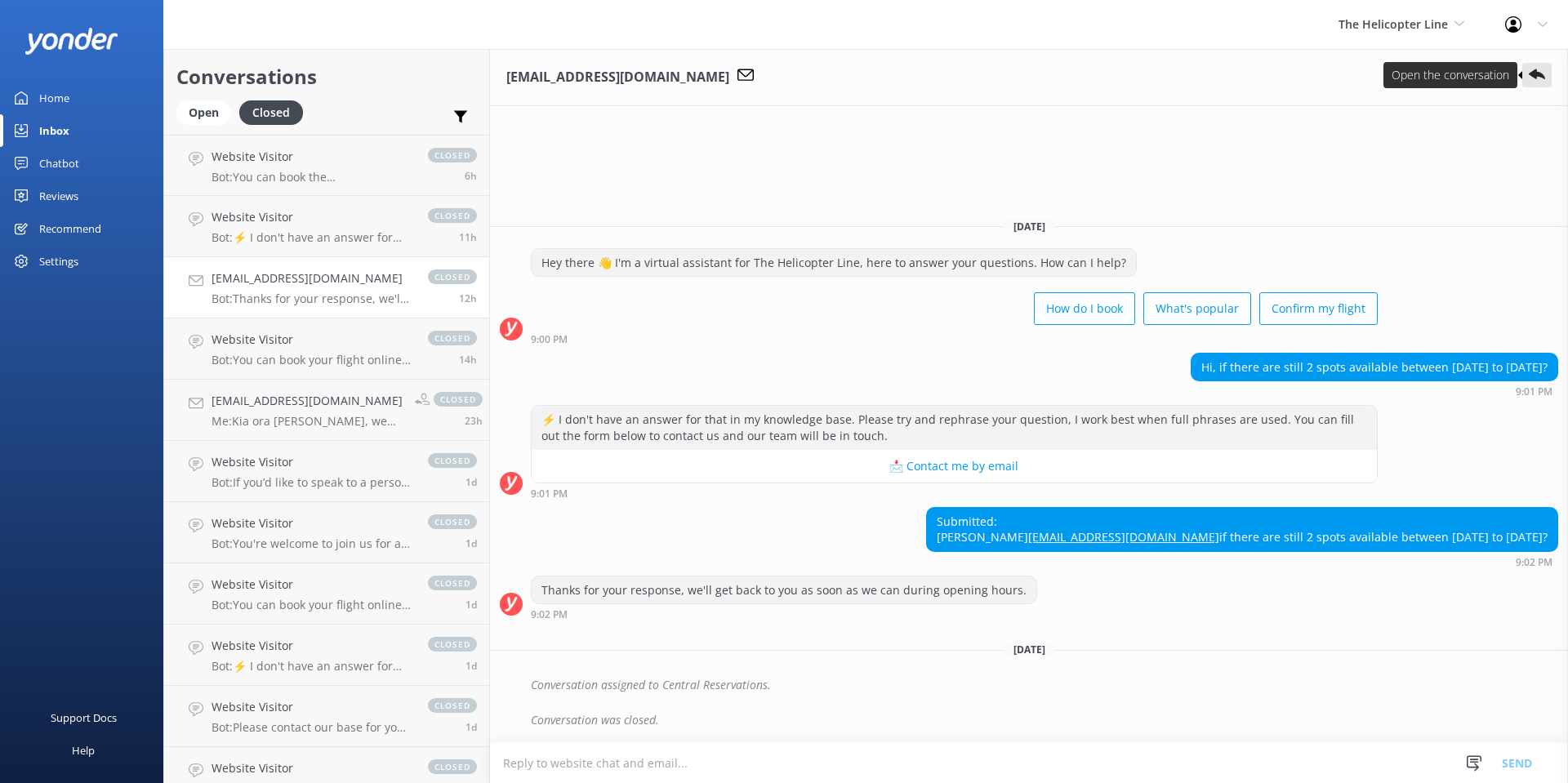
click at [1537, 76] on use at bounding box center [1536, 74] width 16 height 10
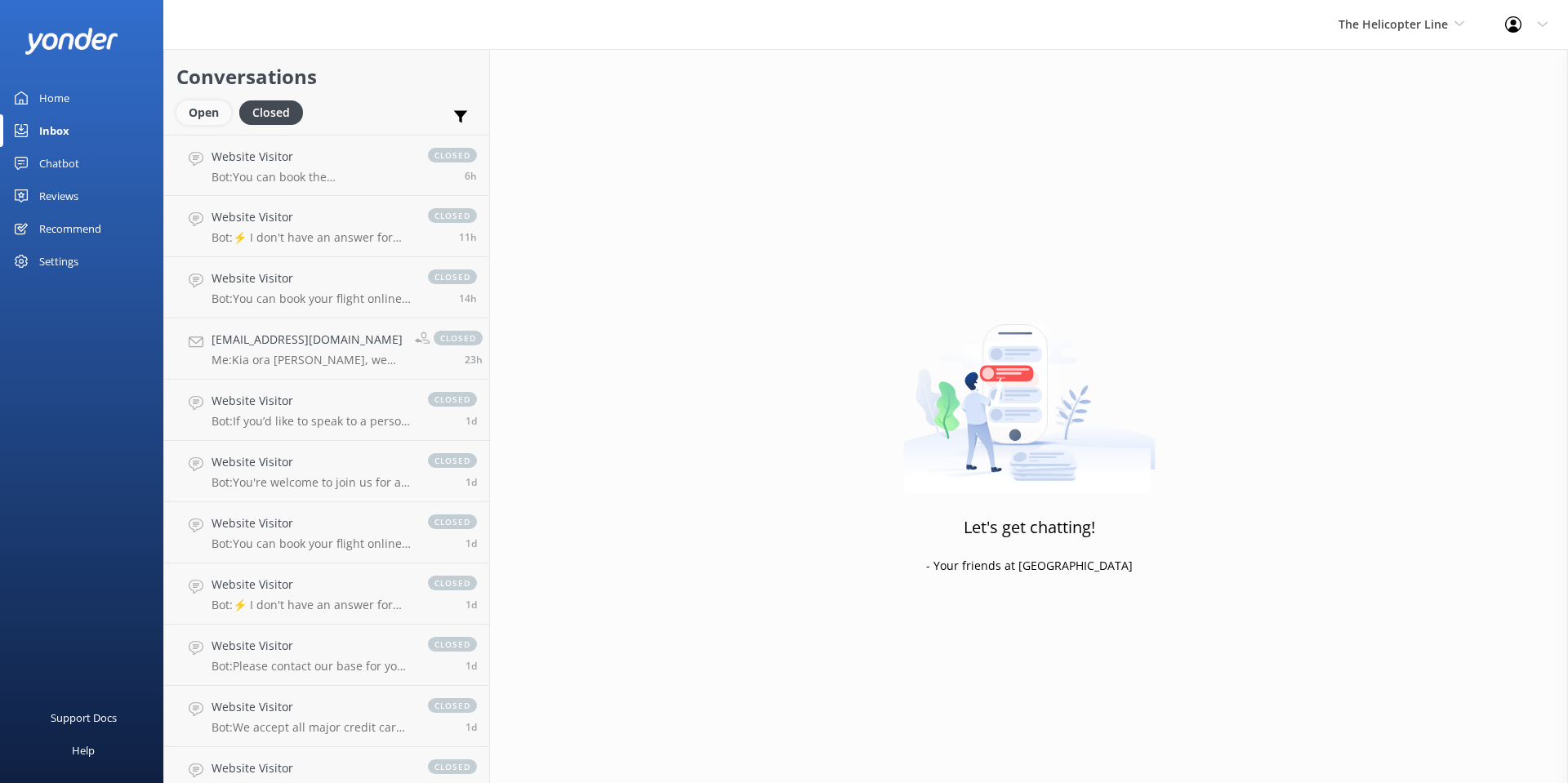
click at [194, 122] on div "Open" at bounding box center [204, 113] width 55 height 24
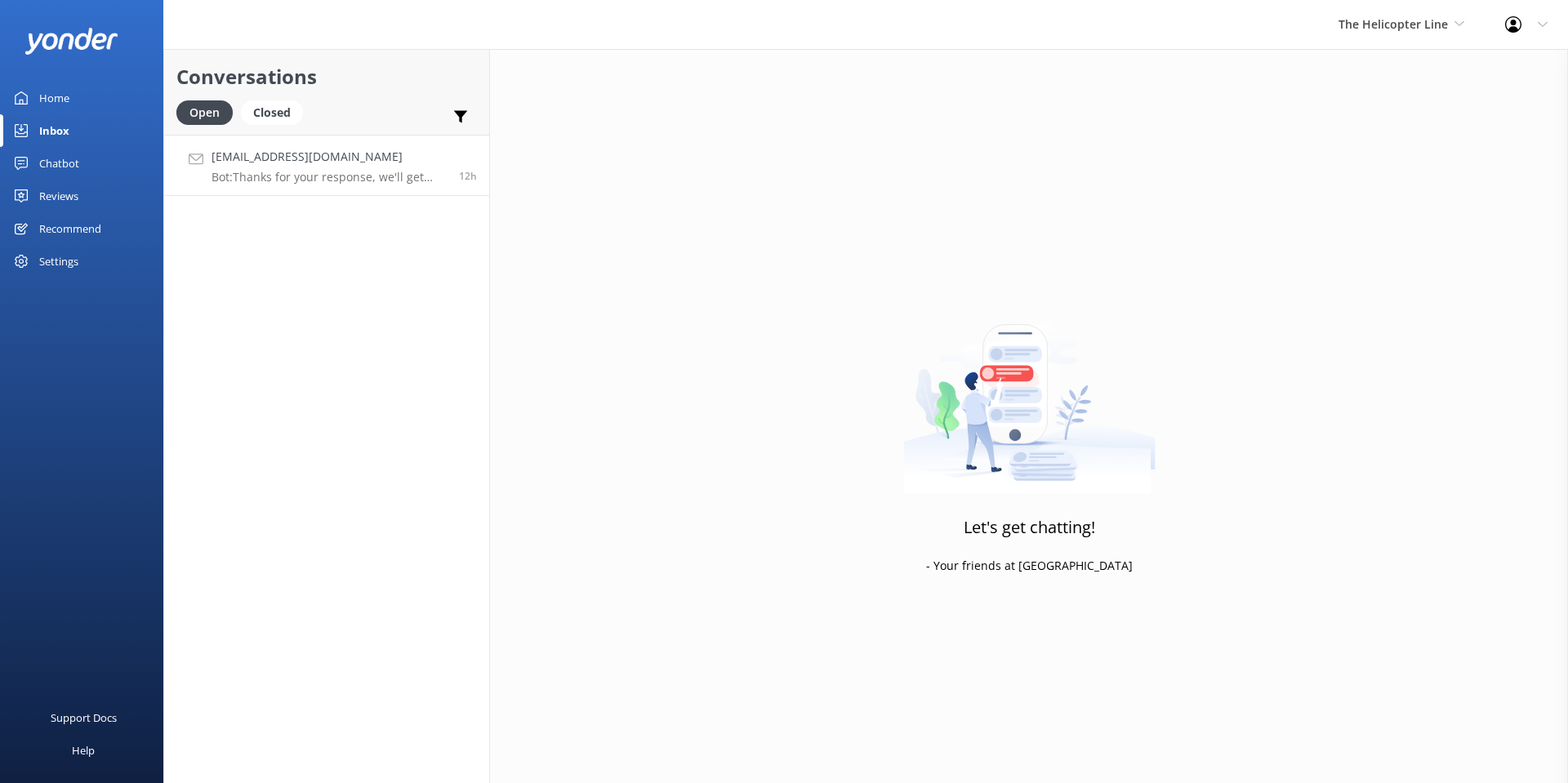
click at [339, 162] on h4 "[EMAIL_ADDRESS][DOMAIN_NAME]" at bounding box center [329, 156] width 236 height 18
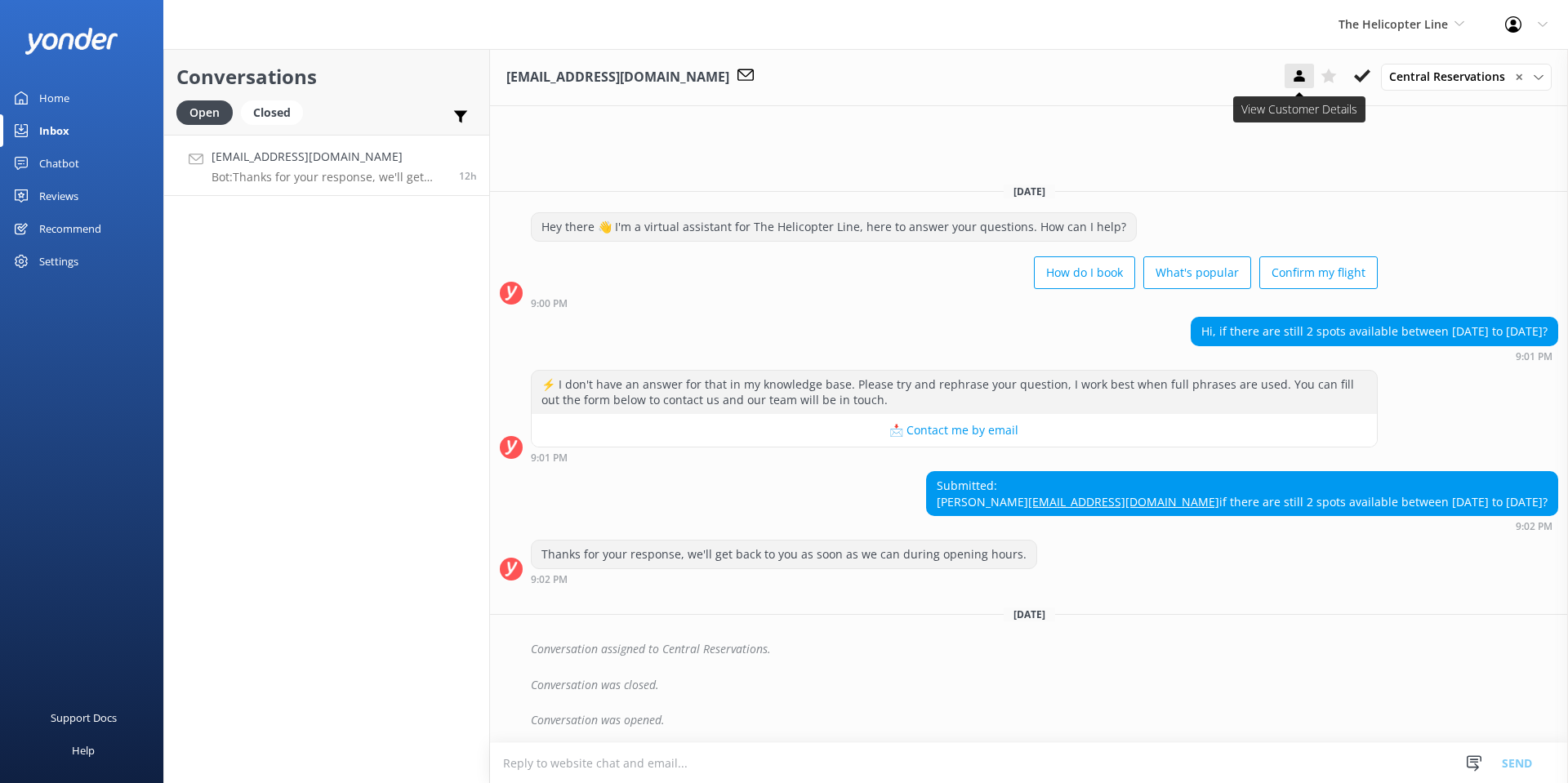
click at [1308, 84] on icon at bounding box center [1298, 75] width 16 height 16
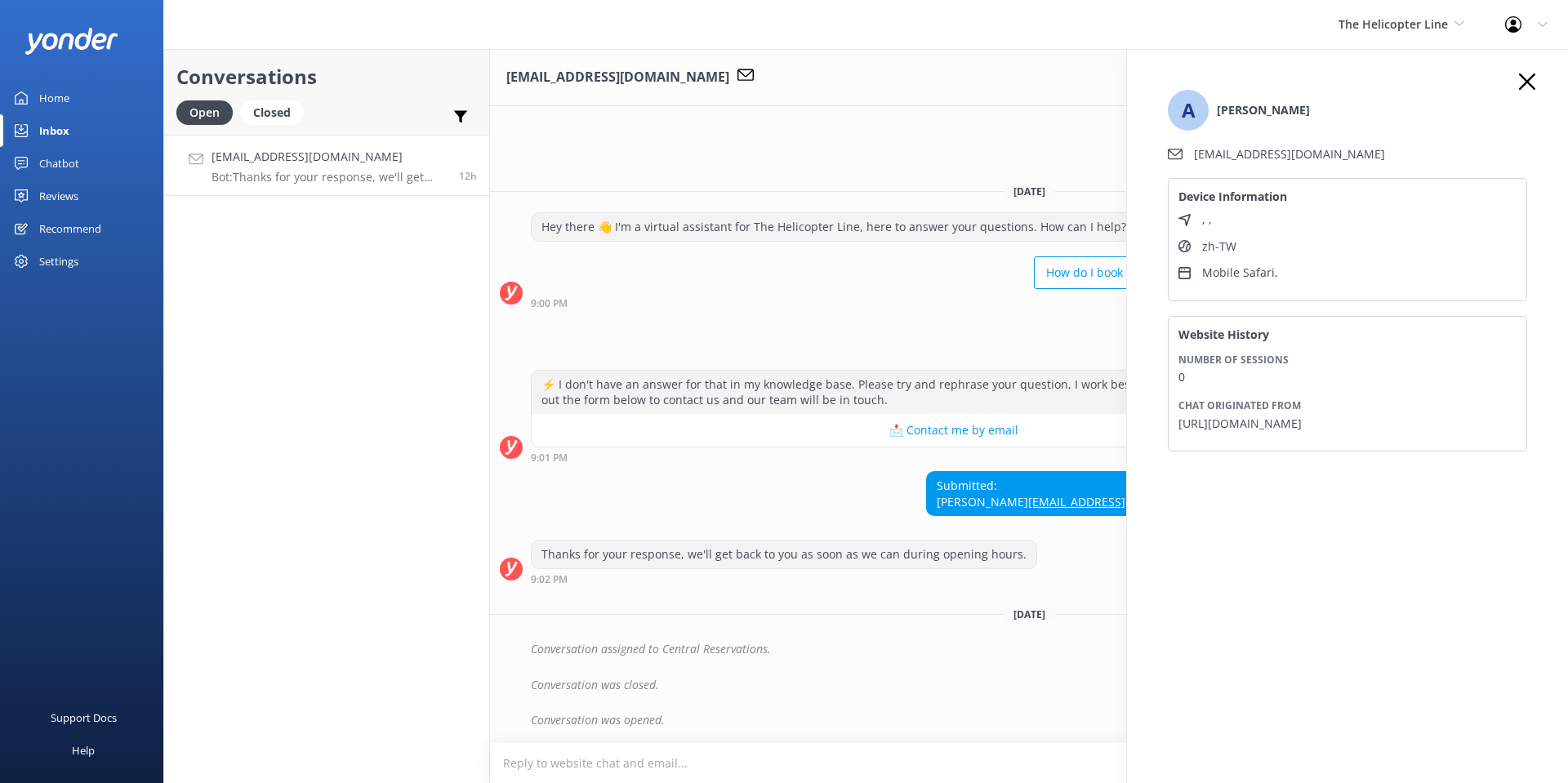
click at [874, 500] on div "Submitted: [PERSON_NAME] [EMAIL_ADDRESS][DOMAIN_NAME] if there are still 2 spot…" at bounding box center [1029, 501] width 1078 height 60
click at [1523, 74] on icon "button" at bounding box center [1527, 81] width 16 height 16
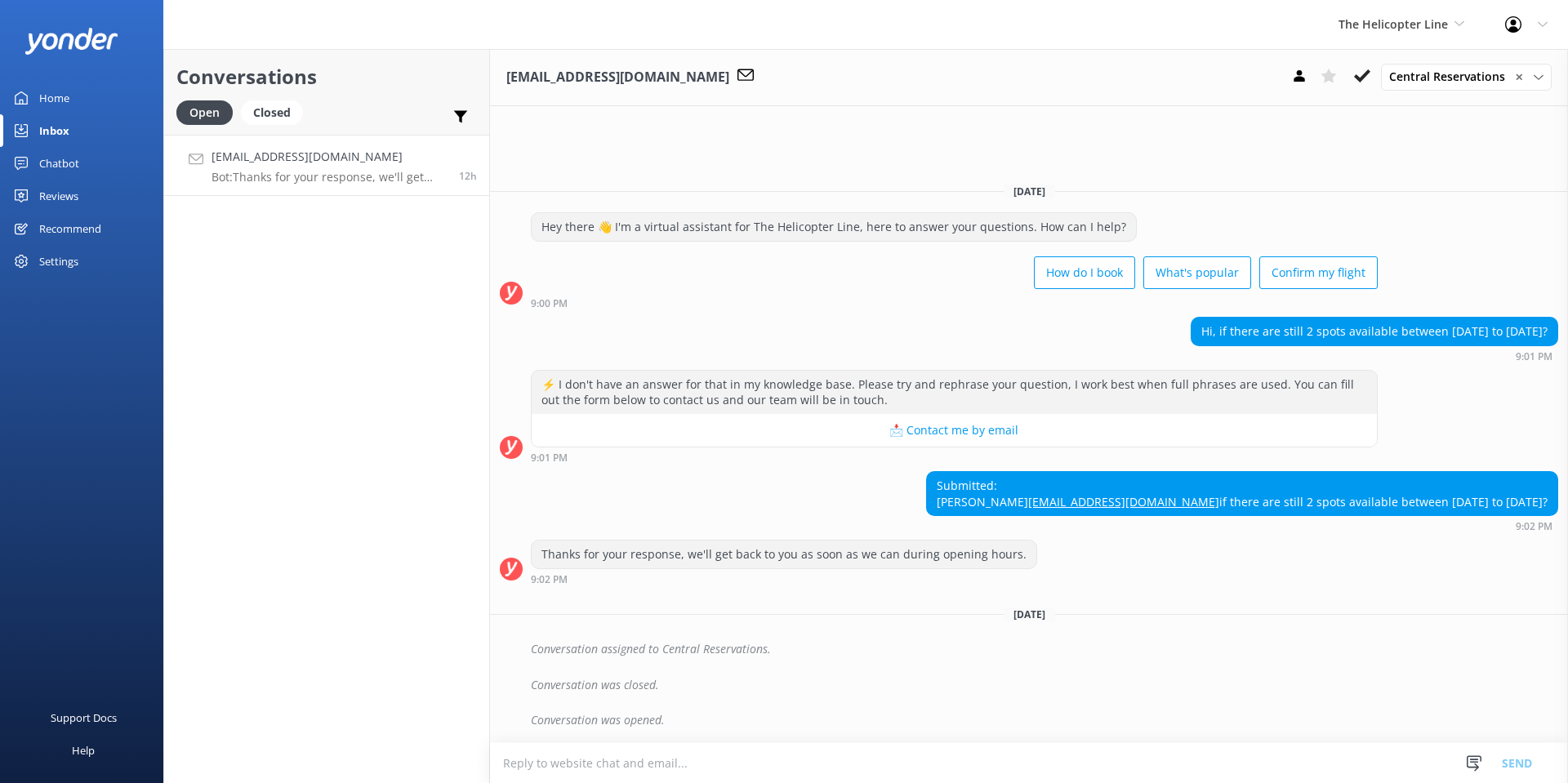
click at [678, 773] on textarea at bounding box center [1029, 763] width 1078 height 40
type textarea "y"
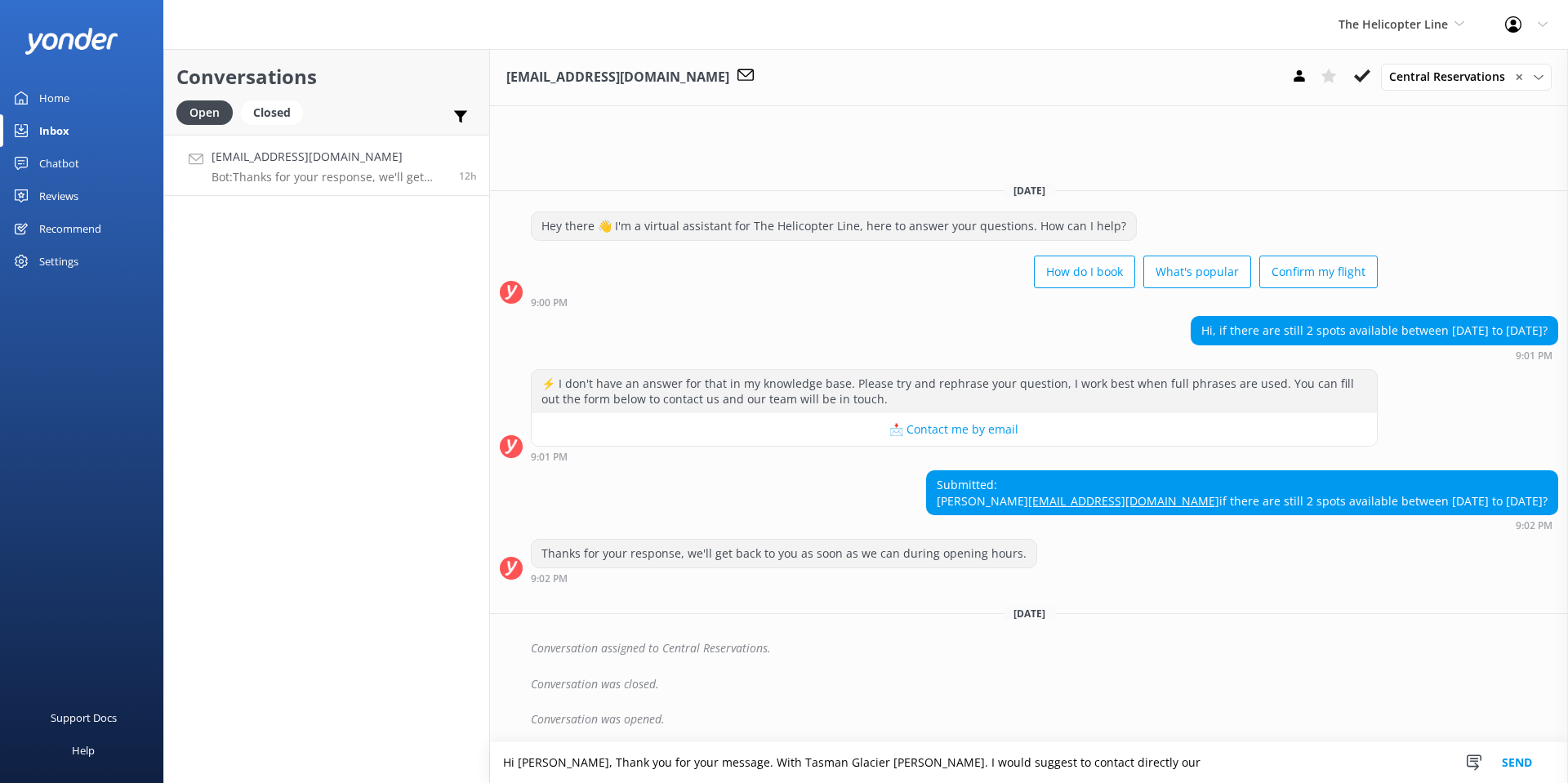
click at [1151, 769] on textarea "Hi [PERSON_NAME], Thank you for your message. With Tasman Glacier [PERSON_NAME]…" at bounding box center [1029, 762] width 1078 height 41
click at [1298, 759] on textarea "Hi [PERSON_NAME], Thank you for your message. With Tasman Glacier [PERSON_NAME]…" at bounding box center [1029, 762] width 1078 height 41
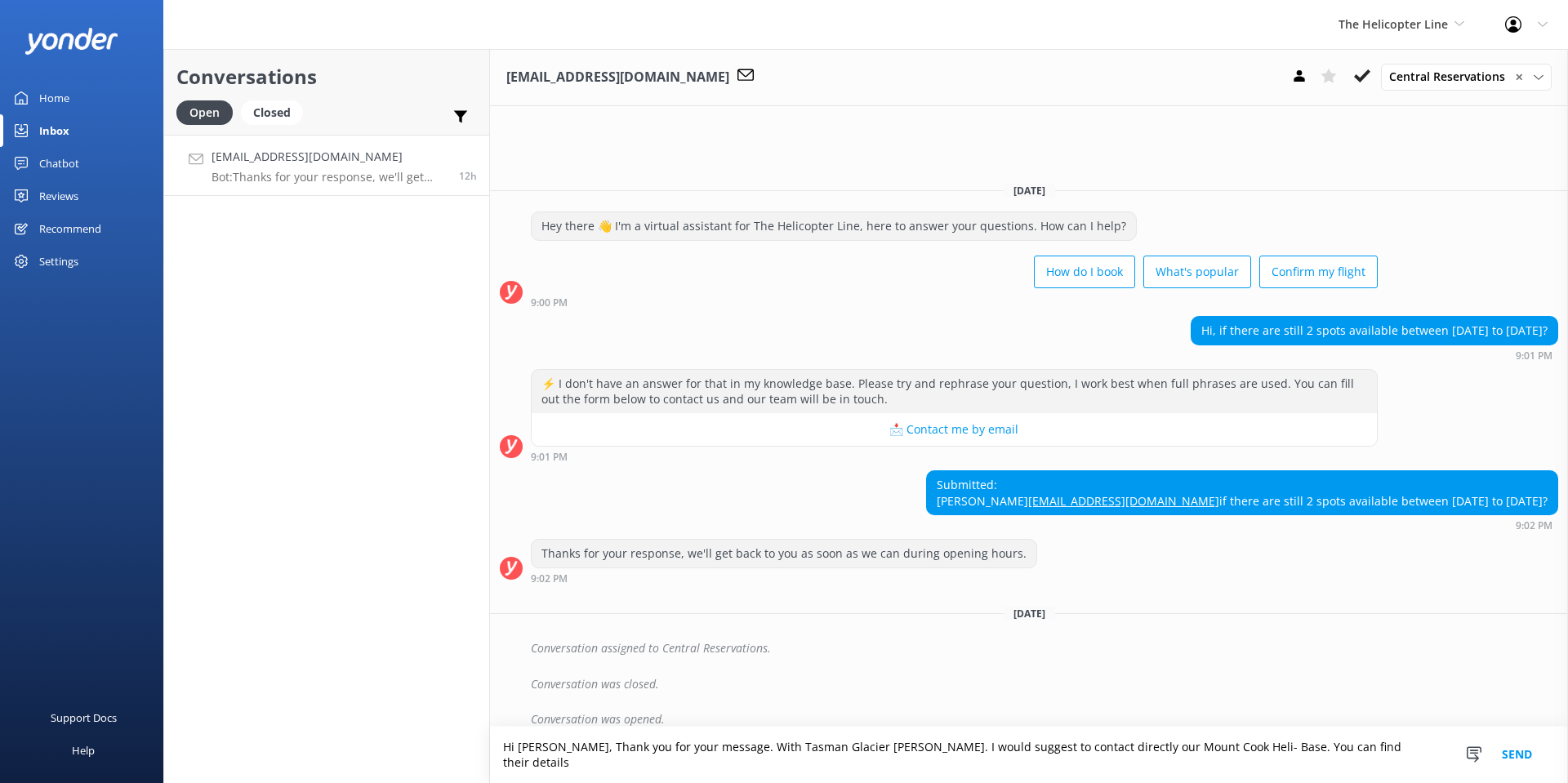
type textarea "Hi [PERSON_NAME], Thank you for your message. With Tasman Glacier [PERSON_NAME]…"
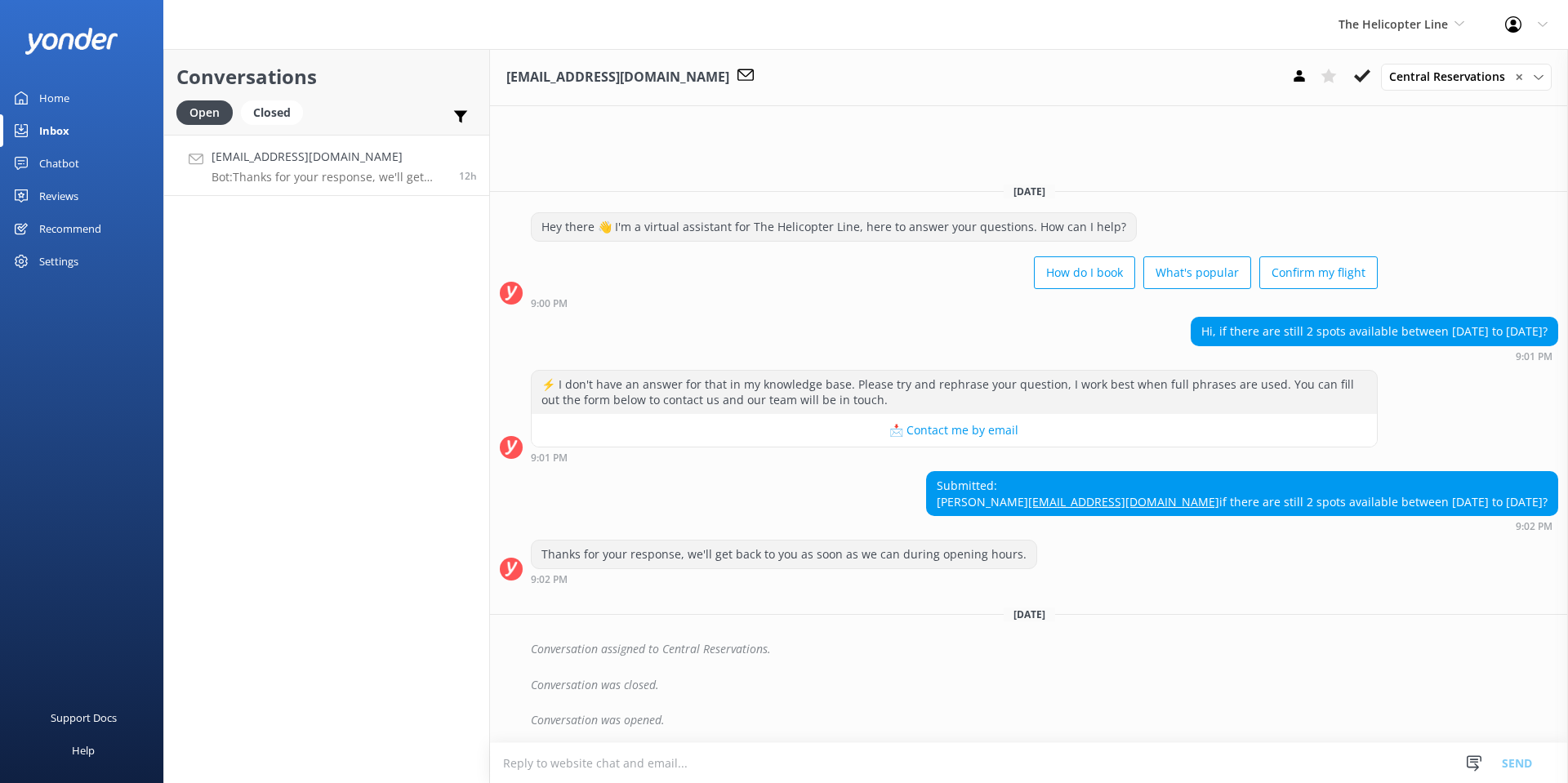
click at [947, 771] on textarea at bounding box center [1029, 763] width 1078 height 40
drag, startPoint x: 1161, startPoint y: 501, endPoint x: 1554, endPoint y: 498, distance: 393.0
click at [1554, 498] on div "Submitted: Alissa tzuyun526@gmail.com if there are still 2 spots available betw…" at bounding box center [1242, 493] width 630 height 43
copy div "if there are still 2 spots available between [DATE] to [DATE]?"
click at [617, 765] on textarea "Hi Tzuyun, for" at bounding box center [1029, 762] width 1078 height 41
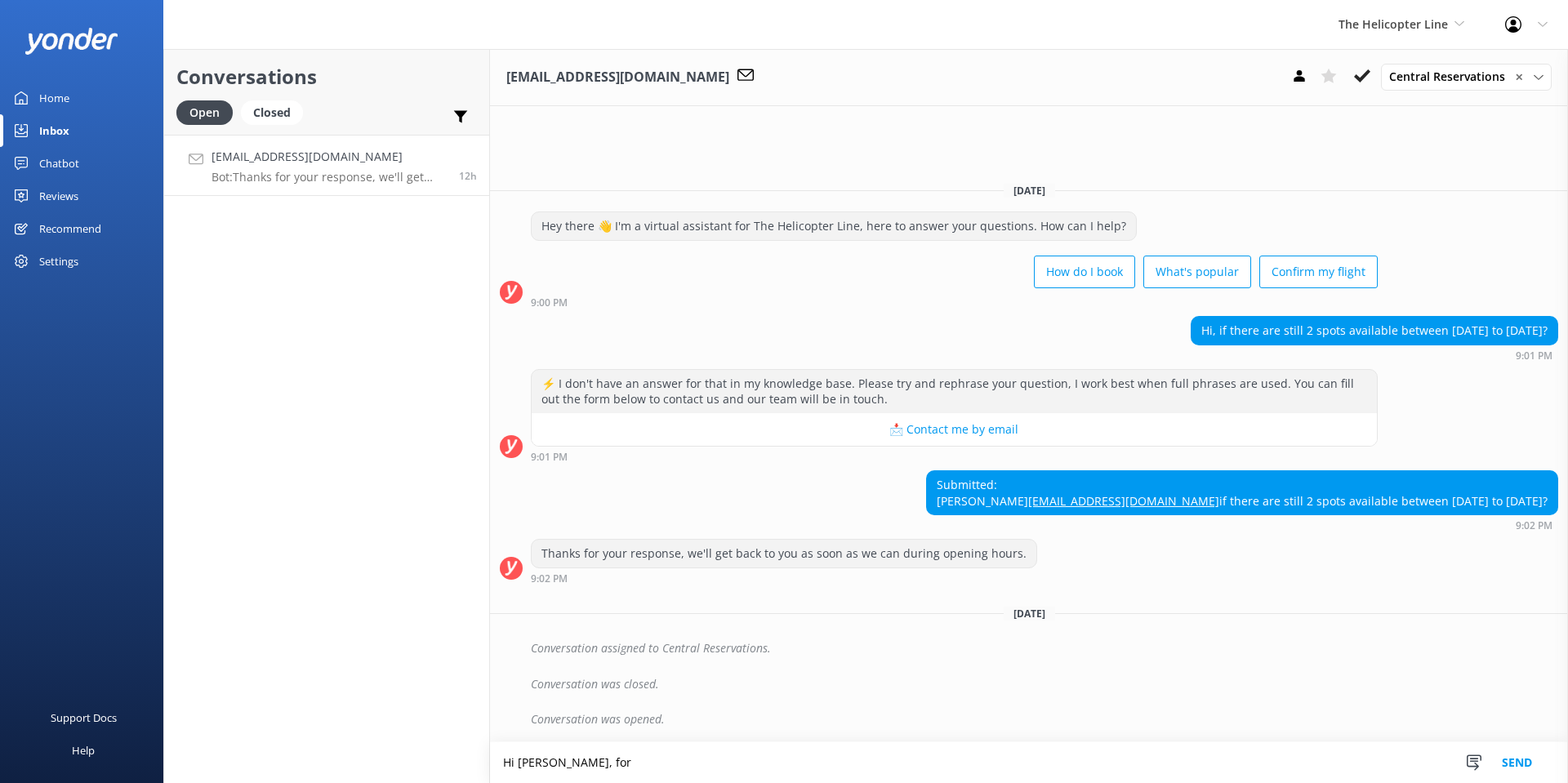
drag, startPoint x: 564, startPoint y: 763, endPoint x: 612, endPoint y: 761, distance: 48.0
click at [612, 761] on textarea "Hi Tzuyun, for" at bounding box center [1029, 762] width 1078 height 41
paste textarea "Thank you for your inquiry. Unfortunately, we are fully booked from October 1st…"
type textarea "Hi Tzuyun, Thank you for your inquiry. Unfortunately, we are fully booked from …"
click at [1522, 757] on button "Send" at bounding box center [1516, 762] width 61 height 41
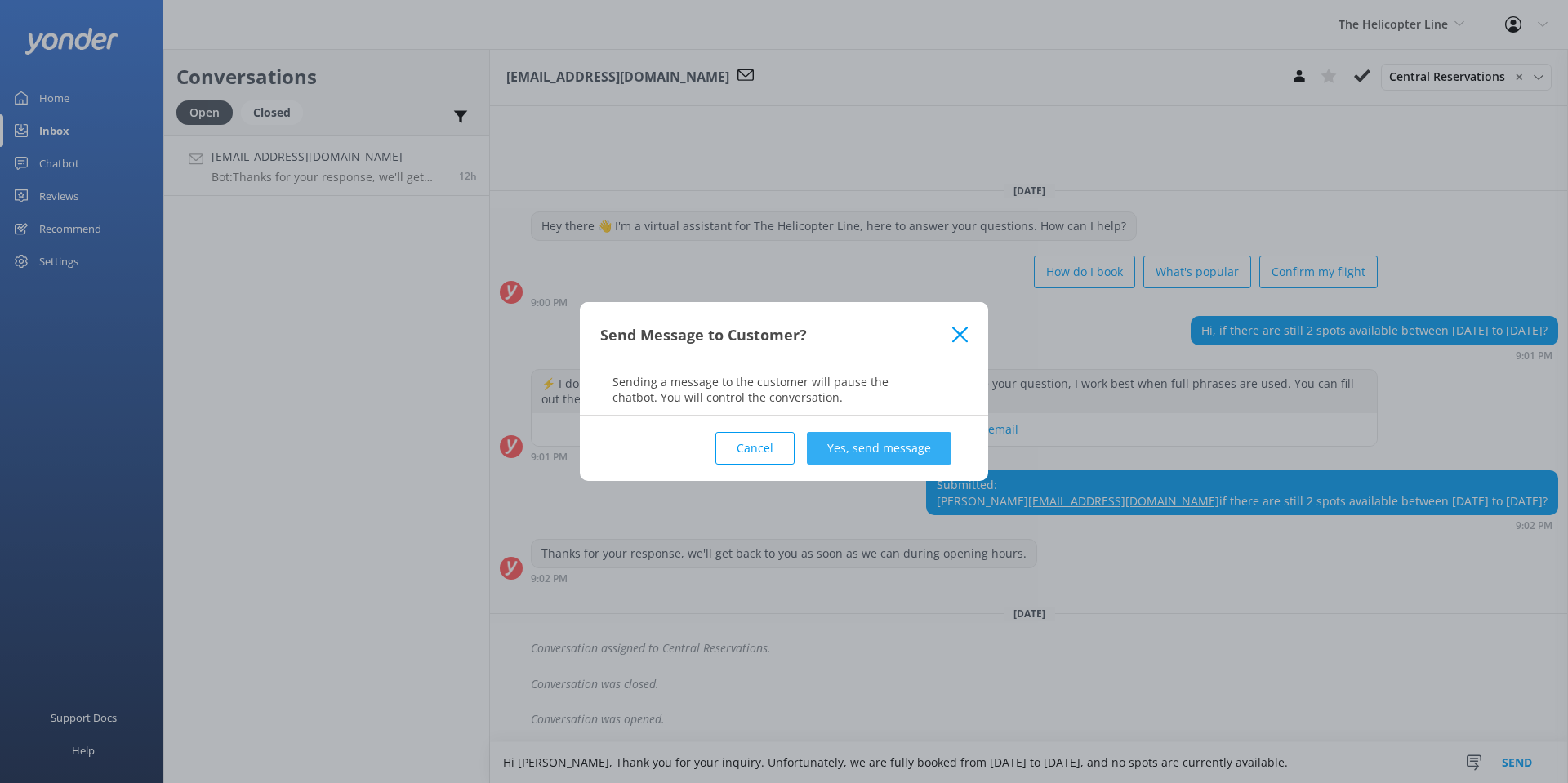
click at [861, 433] on button "Yes, send message" at bounding box center [878, 448] width 144 height 33
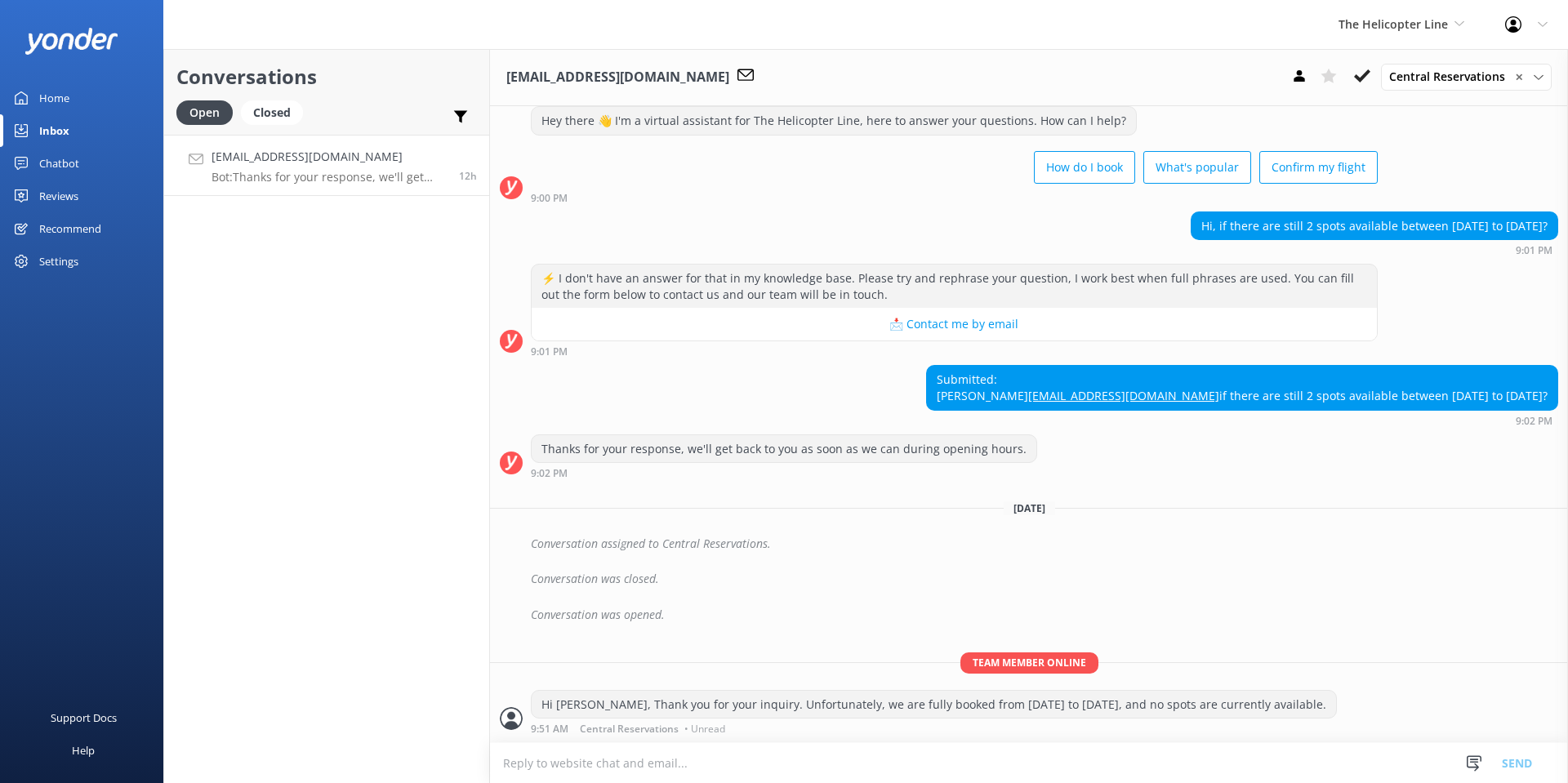
scroll to position [74, 0]
click at [1366, 78] on icon at bounding box center [1362, 75] width 16 height 16
